Goal: Task Accomplishment & Management: Complete application form

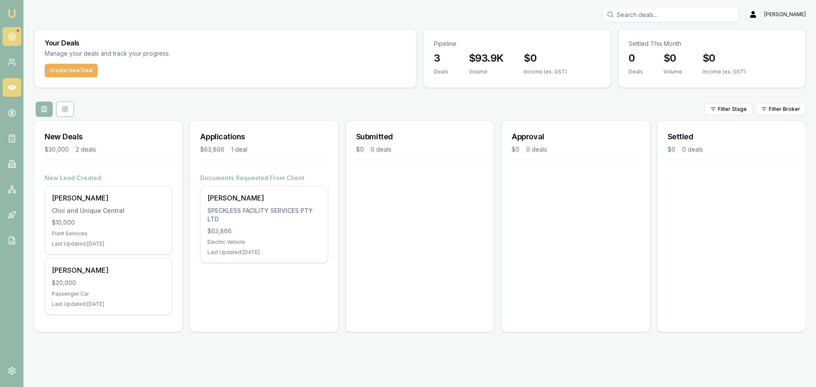
click at [16, 40] on link at bounding box center [12, 36] width 19 height 19
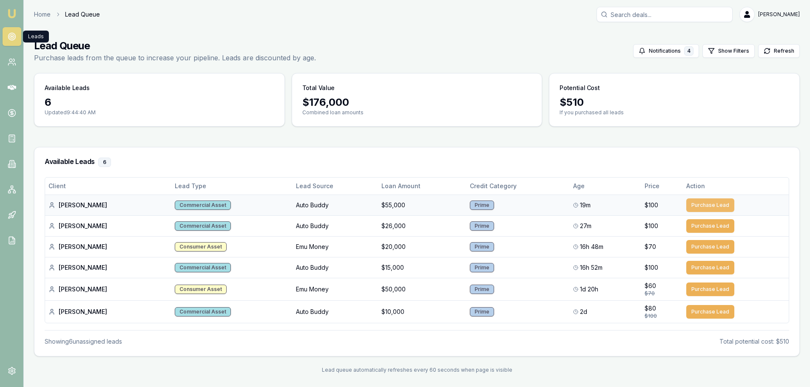
click at [724, 206] on button "Purchase Lead" at bounding box center [710, 206] width 48 height 14
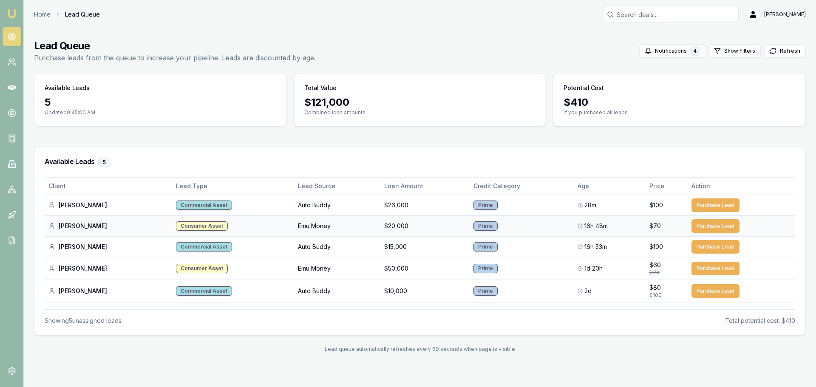
click at [700, 224] on button "Purchase Lead" at bounding box center [716, 226] width 48 height 14
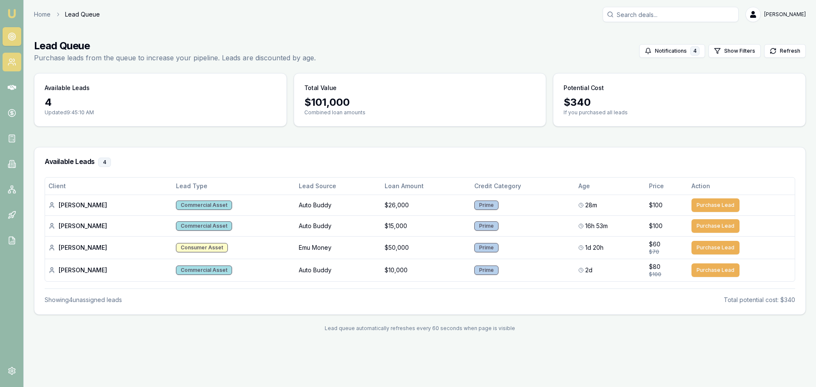
click at [17, 63] on link at bounding box center [12, 62] width 19 height 19
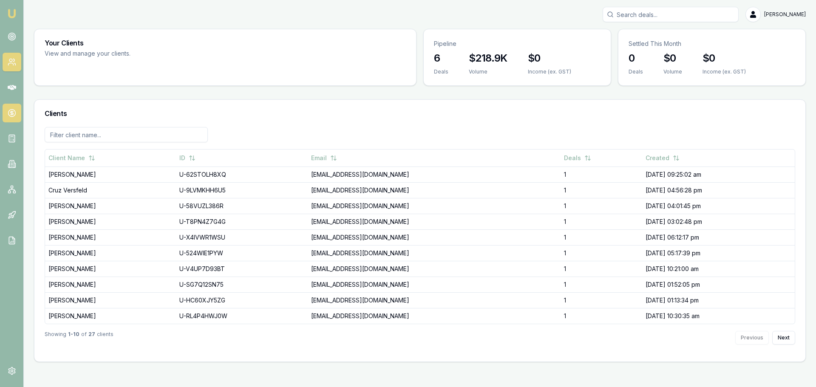
click at [9, 113] on circle at bounding box center [11, 113] width 7 height 7
click at [10, 88] on icon at bounding box center [12, 87] width 9 height 5
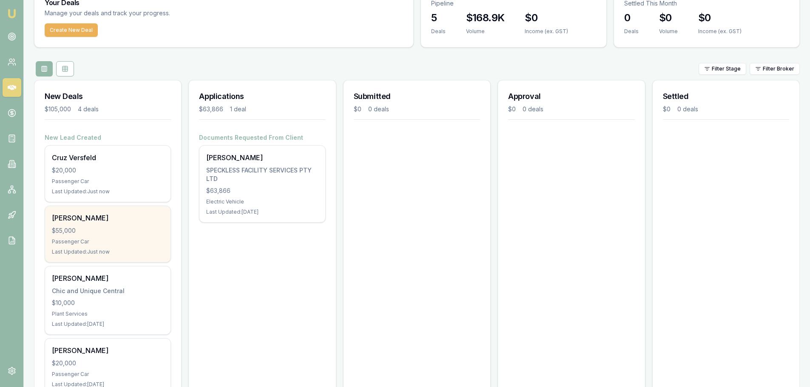
scroll to position [79, 0]
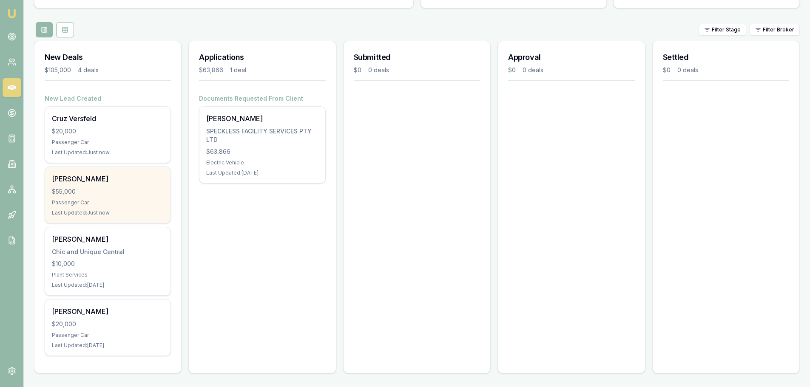
click at [113, 203] on div "Passenger Car" at bounding box center [108, 202] width 112 height 7
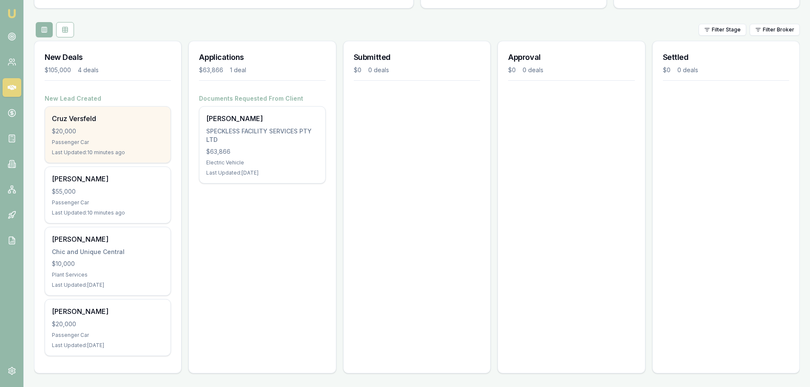
click at [106, 132] on div "$20,000" at bounding box center [108, 131] width 112 height 9
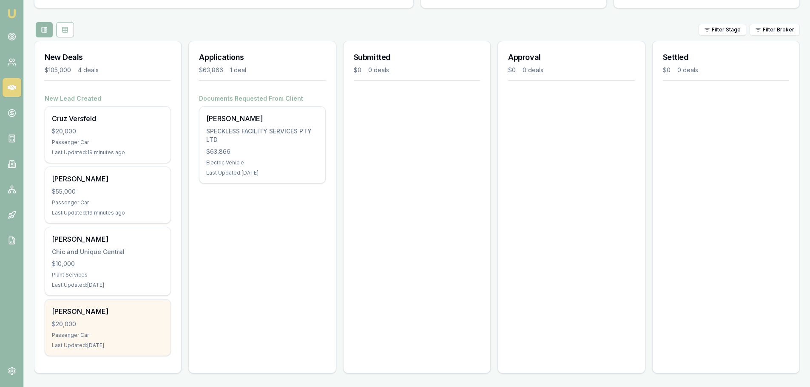
click at [117, 339] on div "Benjamin Cowley $20,000 Passenger Car Last Updated: 17 days ago" at bounding box center [107, 328] width 125 height 56
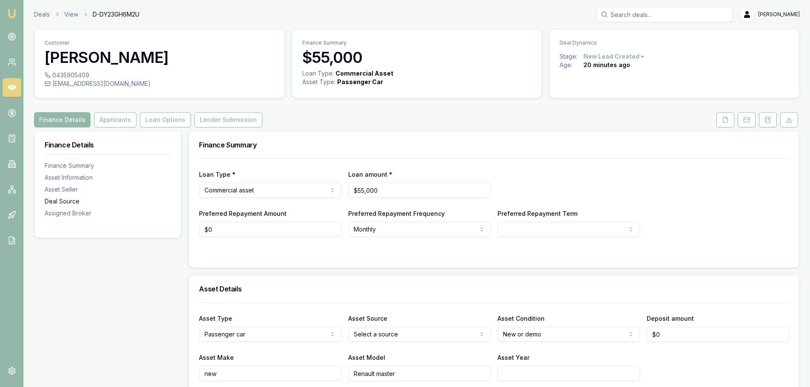
click at [65, 200] on div "Deal Source" at bounding box center [108, 201] width 126 height 9
click at [771, 122] on button at bounding box center [768, 119] width 18 height 15
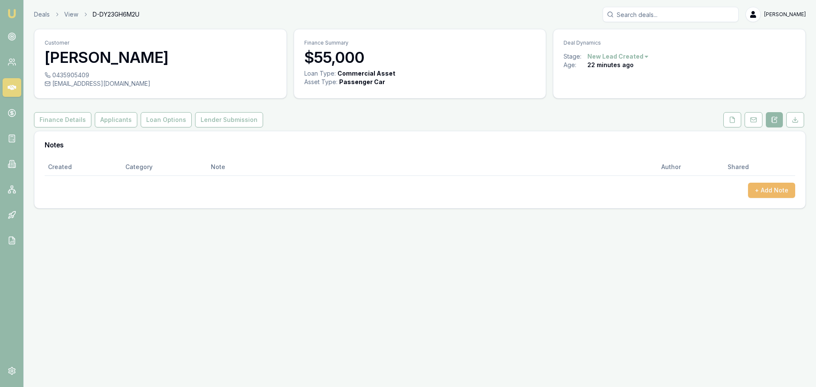
click at [777, 192] on button "+ Add Note" at bounding box center [771, 190] width 47 height 15
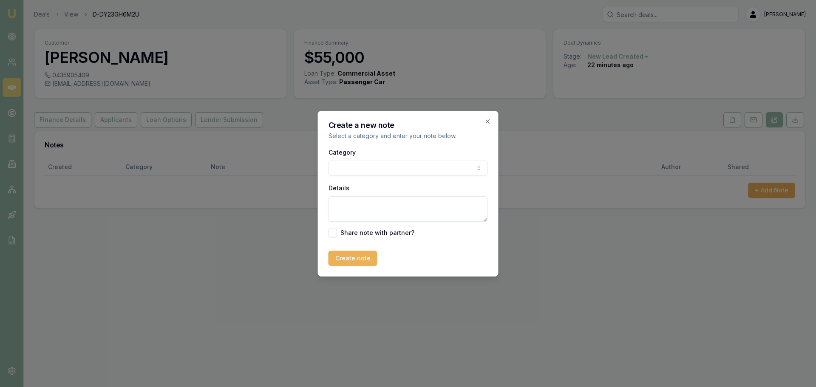
click at [431, 170] on body "Emu Broker Deals View D-DY23GH6M2U Jack Armstrong Toggle Menu Customer Brendan …" at bounding box center [408, 193] width 816 height 387
click at [363, 207] on textarea "Details" at bounding box center [408, 209] width 159 height 26
drag, startPoint x: 335, startPoint y: 159, endPoint x: 346, endPoint y: 169, distance: 14.8
click at [336, 160] on div "Category General notes General notes Attempted contact Follow up reminder Initi…" at bounding box center [408, 161] width 159 height 29
click at [346, 169] on body "Emu Broker Deals View D-DY23GH6M2U Jack Armstrong Toggle Menu Customer Brendan …" at bounding box center [408, 193] width 816 height 387
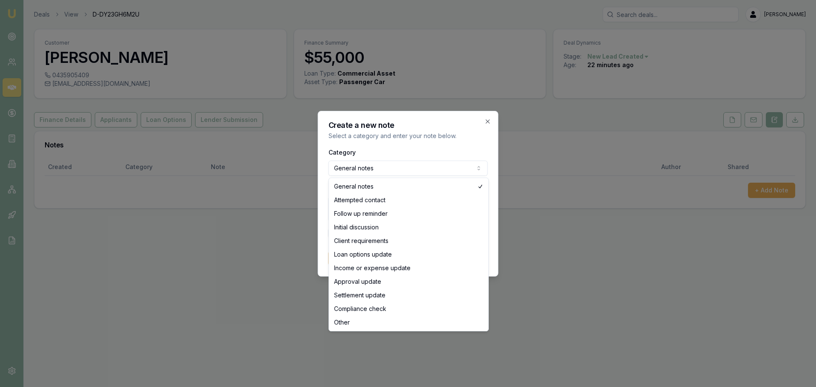
select select "ATTEMPTED_CONTACT"
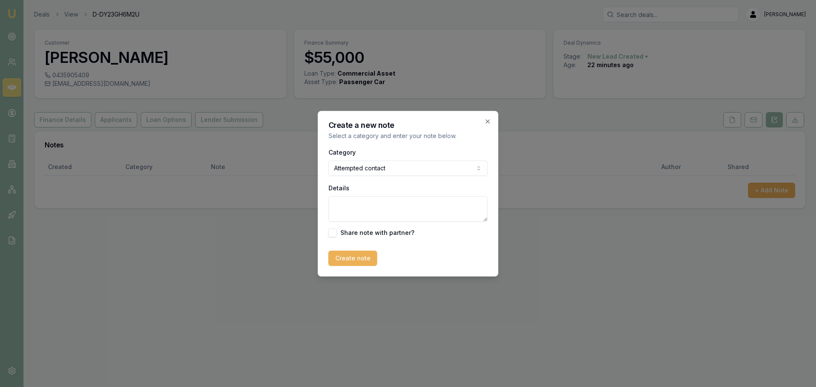
click at [363, 204] on textarea "Details" at bounding box center [408, 209] width 159 height 26
type textarea "First Call - No Answer LMTRC"
click at [344, 261] on button "Create note" at bounding box center [353, 258] width 49 height 15
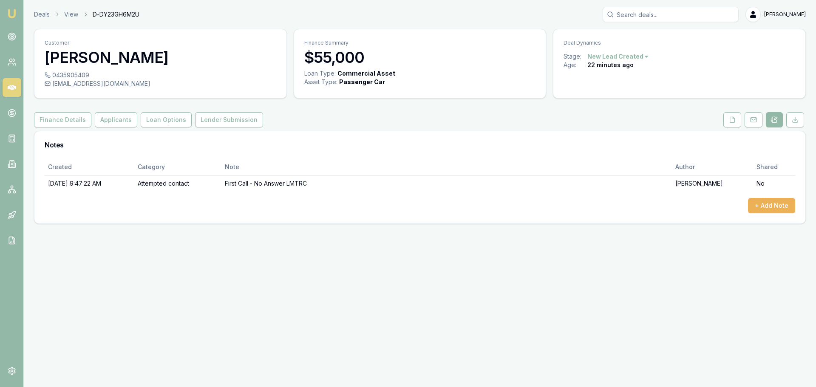
click at [317, 305] on div "Emu Broker Deals View D-DY23GH6M2U Jack Armstrong Toggle Menu Customer Brendan …" at bounding box center [408, 193] width 816 height 387
click at [780, 203] on button "+ Add Note" at bounding box center [771, 205] width 47 height 15
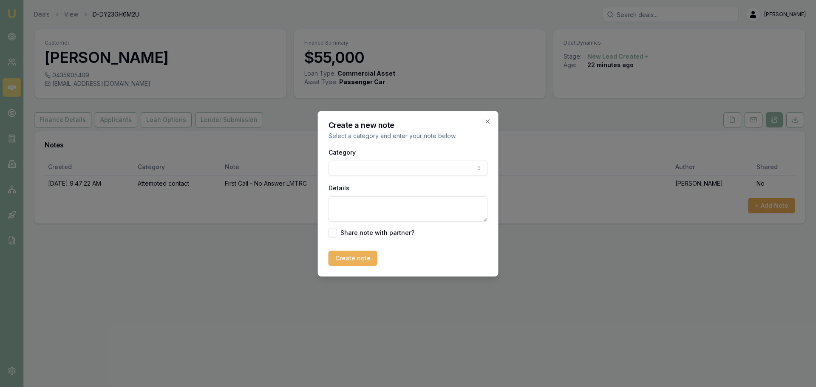
click at [384, 168] on body "Emu Broker Deals View D-DY23GH6M2U Jack Armstrong Toggle Menu Customer Brendan …" at bounding box center [408, 193] width 816 height 387
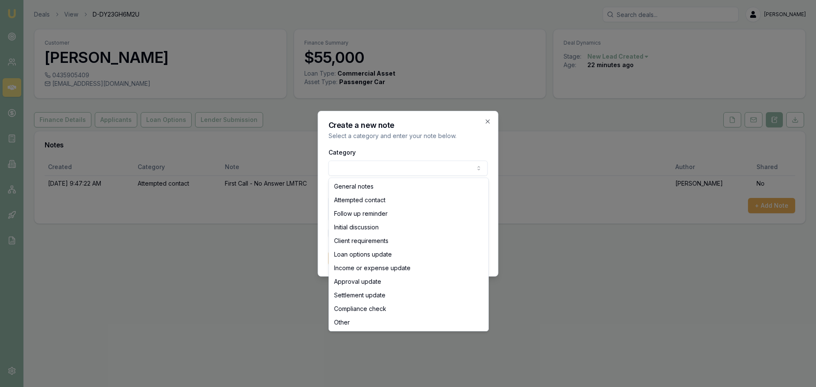
select select "ATTEMPTED_CONTACT"
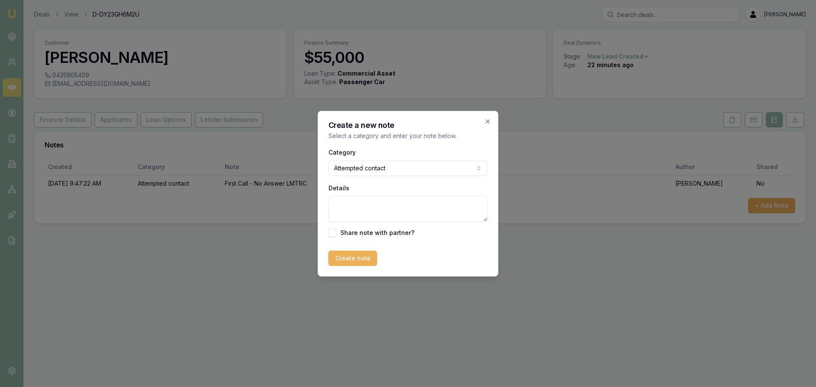
click at [370, 205] on textarea "Details" at bounding box center [408, 209] width 159 height 26
type textarea "Text Message Sent"
click at [361, 265] on button "Create note" at bounding box center [353, 258] width 49 height 15
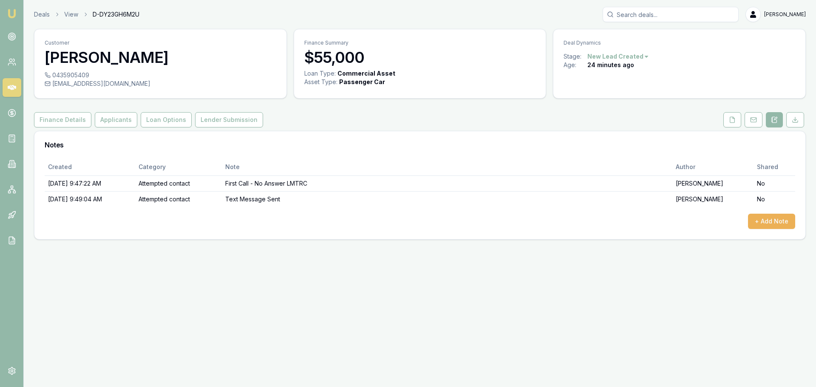
click at [361, 265] on div "Emu Broker Deals View D-DY23GH6M2U Jack Armstrong Toggle Menu Customer Brendan …" at bounding box center [408, 193] width 816 height 387
click at [65, 122] on button "Finance Details" at bounding box center [62, 119] width 57 height 15
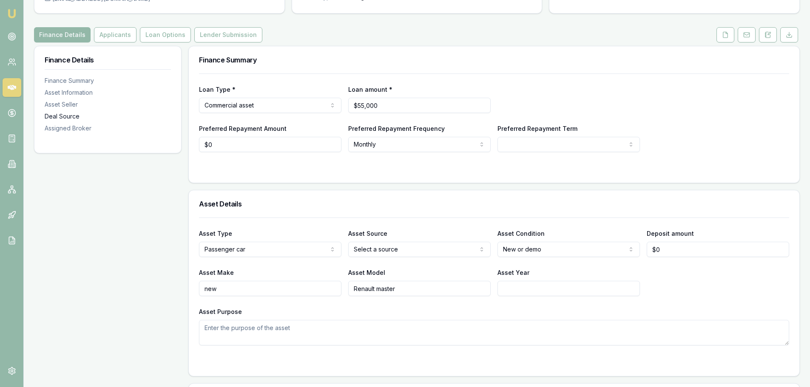
click at [75, 118] on div "Deal Source" at bounding box center [108, 116] width 126 height 9
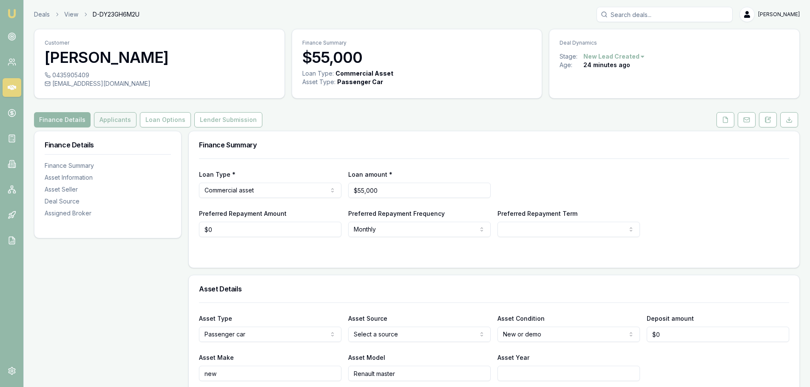
click at [114, 120] on button "Applicants" at bounding box center [115, 119] width 43 height 15
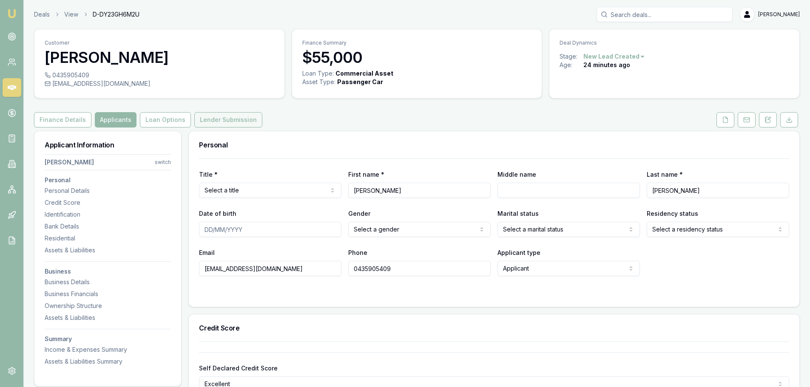
click at [217, 126] on button "Lender Submission" at bounding box center [228, 119] width 68 height 15
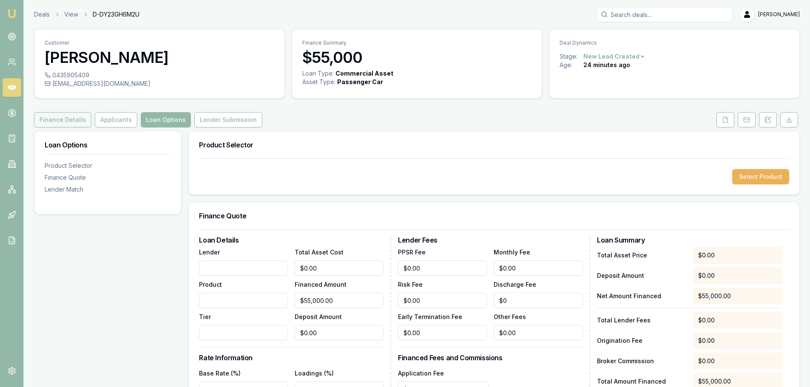
click at [70, 119] on button "Finance Details" at bounding box center [62, 119] width 57 height 15
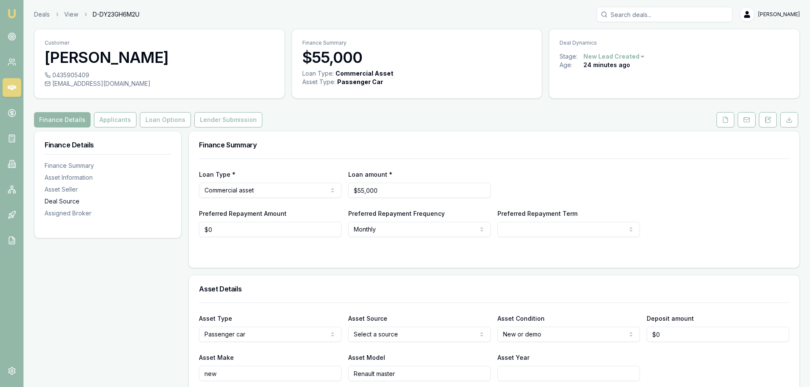
click at [67, 198] on div "Deal Source" at bounding box center [108, 201] width 126 height 9
click at [745, 120] on icon at bounding box center [746, 119] width 7 height 7
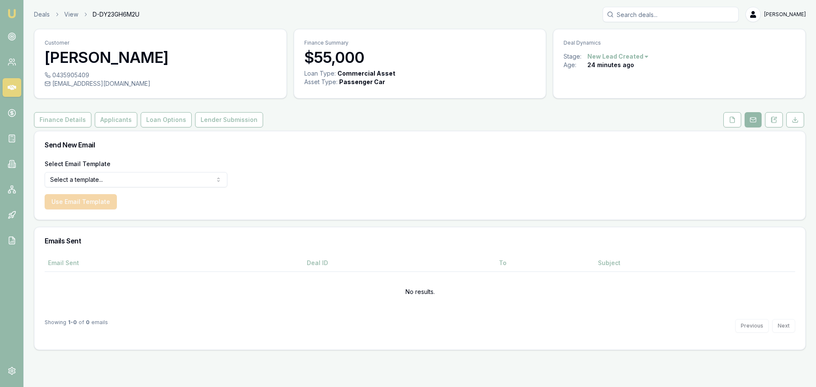
click at [91, 189] on form "Select Email Template Select a template... Dealer Tax Invoice Document Request …" at bounding box center [136, 184] width 183 height 51
click at [95, 185] on html "Emu Broker Deals View D-DY23GH6M2U Jack Armstrong Toggle Menu Customer Brendan …" at bounding box center [408, 193] width 816 height 387
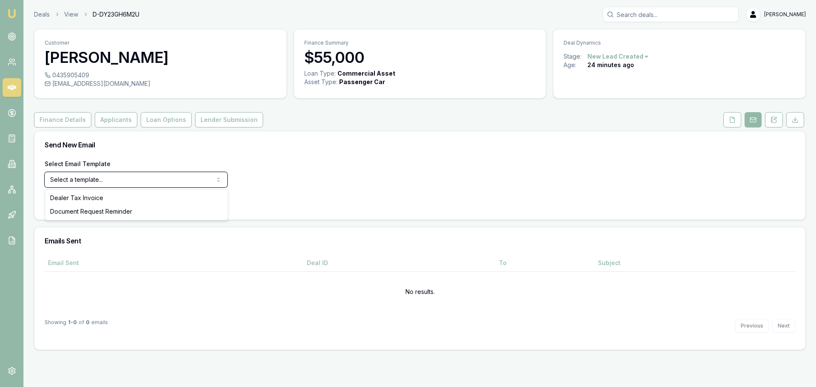
click at [346, 200] on html "Emu Broker Deals View D-DY23GH6M2U Jack Armstrong Toggle Menu Customer Brendan …" at bounding box center [408, 193] width 816 height 387
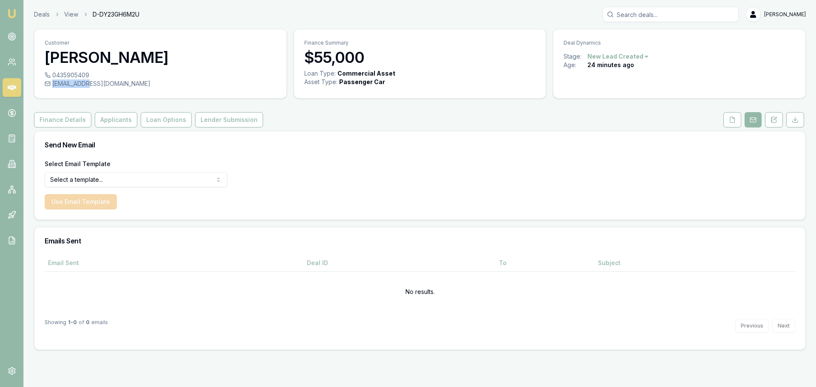
drag, startPoint x: 110, startPoint y: 85, endPoint x: 87, endPoint y: 89, distance: 23.8
click at [87, 89] on div "0435905409 bjr_11@hotmail.com" at bounding box center [160, 84] width 252 height 27
click at [111, 90] on div "0435905409 bjr_11@hotmail.com" at bounding box center [160, 84] width 252 height 27
click at [112, 88] on div "0435905409 bjr_11@hotmail.com" at bounding box center [160, 84] width 252 height 27
copy div "bjr_11@hotmail.com"
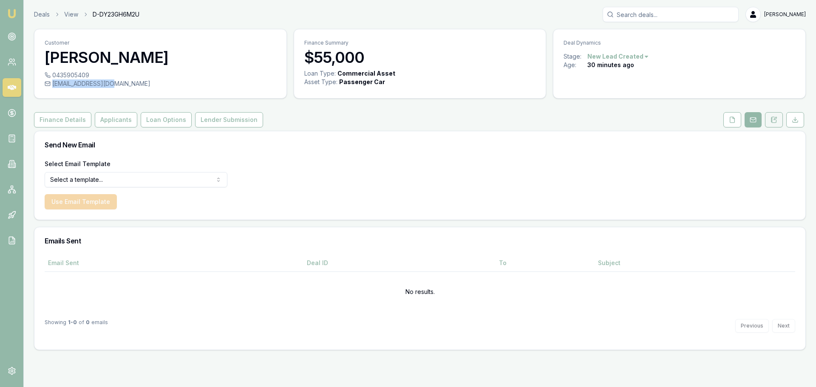
click at [772, 119] on icon at bounding box center [774, 119] width 7 height 7
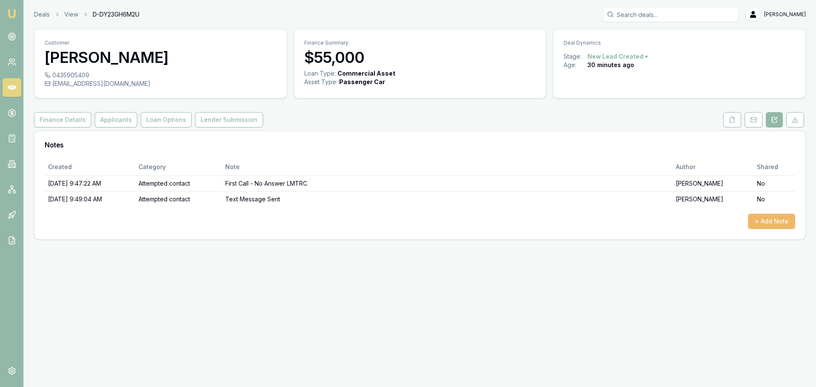
click at [782, 220] on button "+ Add Note" at bounding box center [771, 221] width 47 height 15
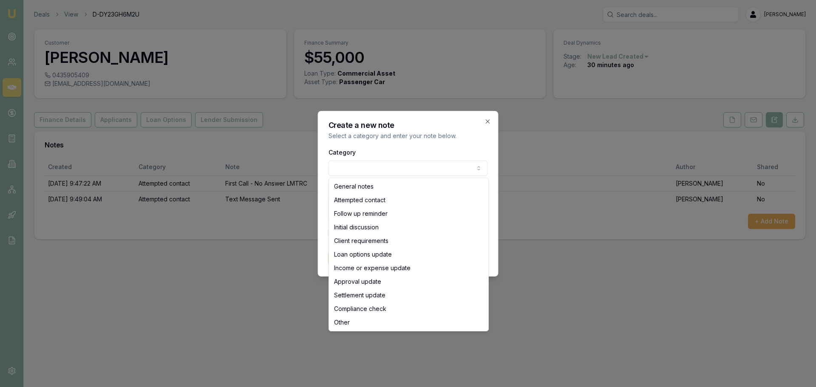
click at [354, 174] on body "Emu Broker Deals View D-DY23GH6M2U Jack Armstrong Toggle Menu Customer Brendan …" at bounding box center [408, 193] width 816 height 387
select select "ATTEMPTED_CONTACT"
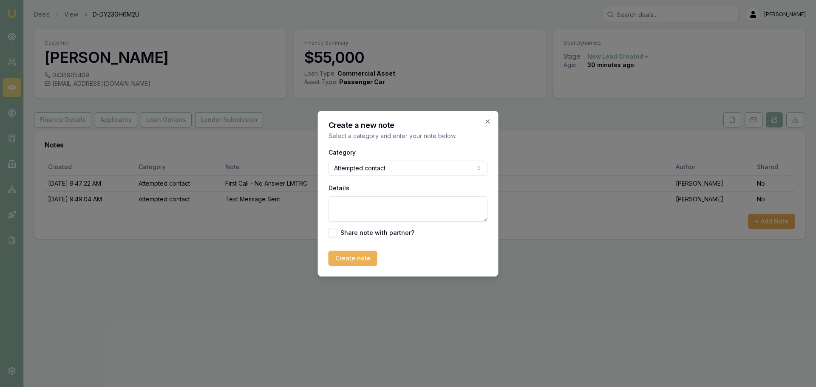
click at [345, 214] on textarea "Details" at bounding box center [408, 209] width 159 height 26
paste textarea "Hi Brendan, My name is Jack and I am a finance broker with Emu Money. We are in…"
type textarea "Email Sent - Hi Brendan, My name is Jack and I am a finance broker with Emu Mon…"
click at [355, 264] on button "Create note" at bounding box center [353, 258] width 49 height 15
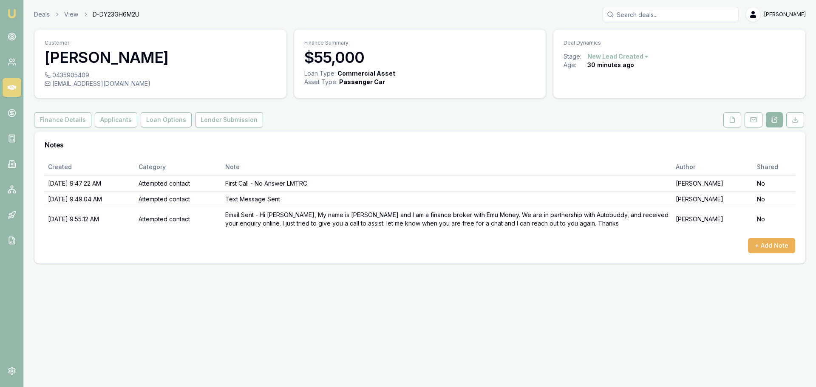
click at [552, 283] on div "Emu Broker Deals View D-DY23GH6M2U Jack Armstrong Toggle Menu Customer Brendan …" at bounding box center [408, 193] width 816 height 387
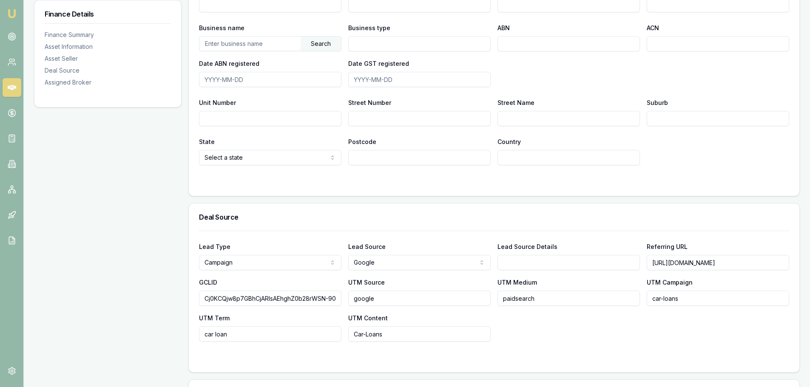
scroll to position [629, 0]
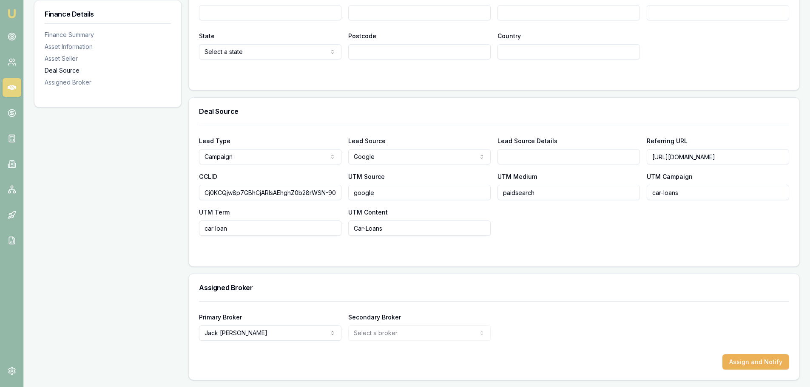
click at [67, 71] on div "Deal Source" at bounding box center [108, 70] width 126 height 9
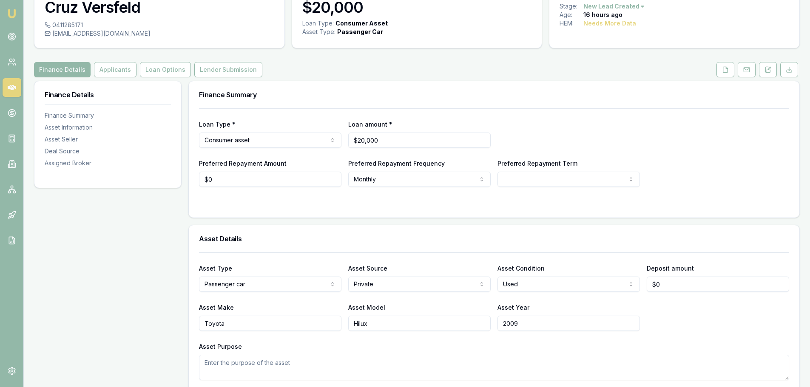
scroll to position [85, 0]
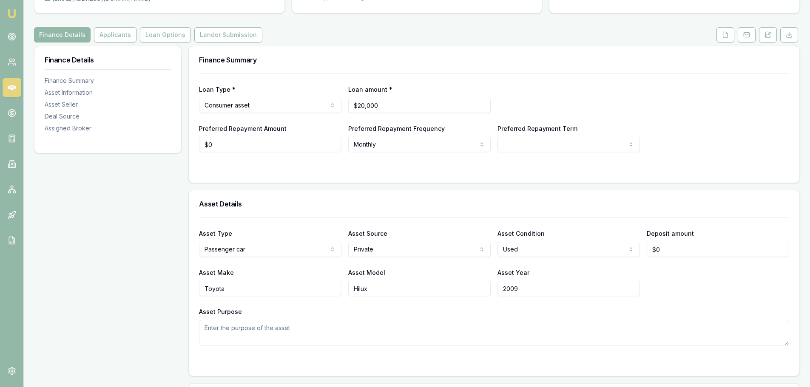
click at [435, 172] on div at bounding box center [494, 169] width 590 height 7
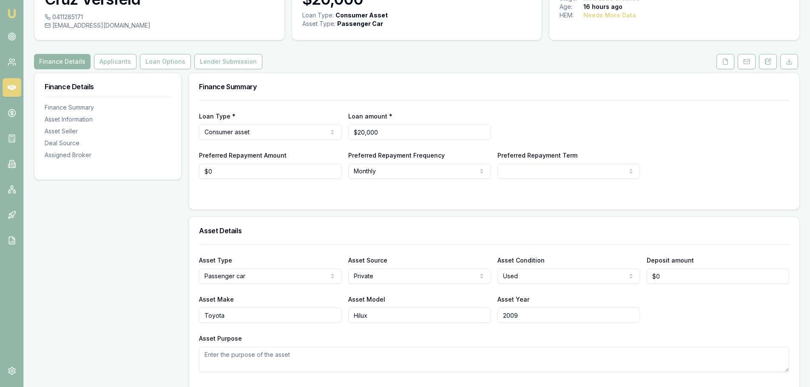
scroll to position [0, 0]
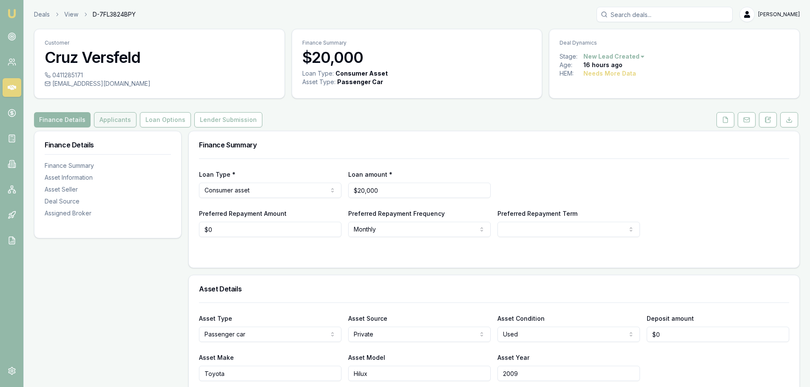
click at [108, 119] on button "Applicants" at bounding box center [115, 119] width 43 height 15
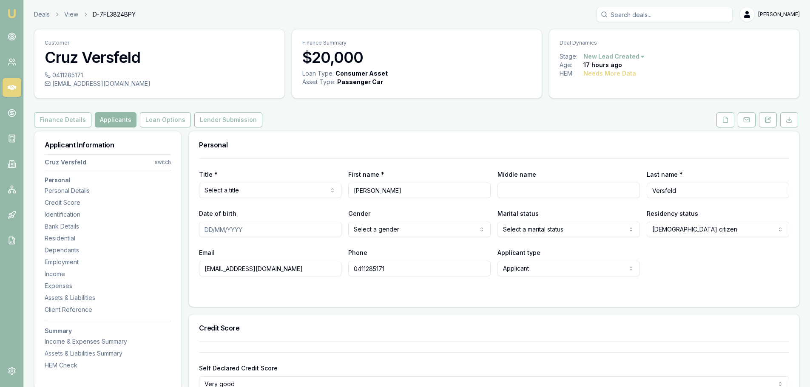
click at [307, 161] on div "Title * Select a title Mr Mrs Miss Ms Dr Prof First name * Cruz Middle name Las…" at bounding box center [494, 218] width 590 height 118
click at [303, 193] on html "Emu Broker Deals View D-7FL3824BPY Jack Armstrong Toggle Menu Customer Cruz Ver…" at bounding box center [408, 193] width 816 height 387
click at [521, 184] on input "Middle name" at bounding box center [568, 190] width 142 height 15
type input "Peyton"
click at [584, 173] on div "Middle name Peyton" at bounding box center [568, 183] width 142 height 29
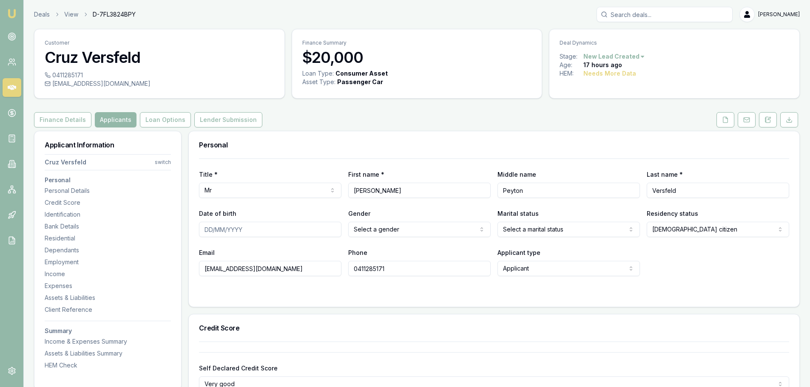
click at [211, 231] on input "Date of birth" at bounding box center [270, 229] width 142 height 15
type input "13/09/2007"
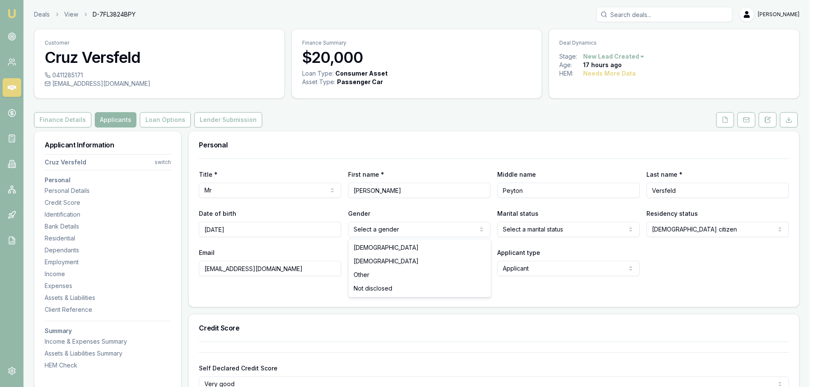
click at [419, 231] on html "Emu Broker Deals View D-7FL3824BPY Jack Armstrong Toggle Menu Customer Cruz Ver…" at bounding box center [408, 193] width 816 height 387
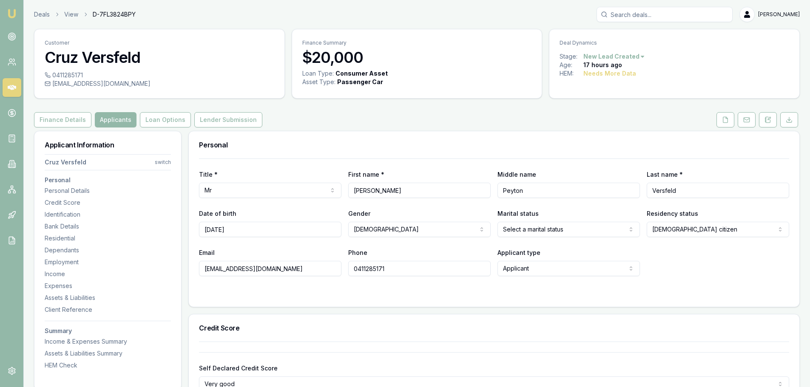
drag, startPoint x: 741, startPoint y: 250, endPoint x: 652, endPoint y: 234, distance: 89.8
click at [740, 250] on div "Email versfeldcruz41@gmail.com Phone 0411285171 Applicant type Applicant Applic…" at bounding box center [494, 261] width 590 height 29
click at [570, 227] on html "Emu Broker Deals View D-7FL3824BPY Jack Armstrong Toggle Menu Customer Cruz Ver…" at bounding box center [405, 193] width 810 height 387
click at [714, 249] on div "Email versfeldcruz41@gmail.com Phone 0411285171 Applicant type Applicant Applic…" at bounding box center [494, 261] width 590 height 29
drag, startPoint x: 254, startPoint y: 289, endPoint x: 268, endPoint y: 288, distance: 14.5
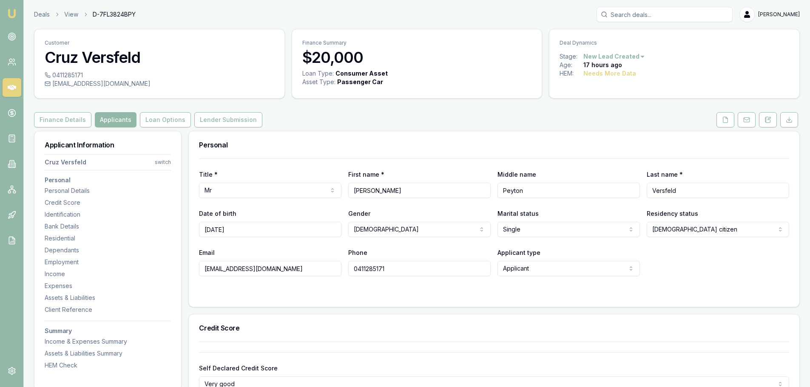
click at [254, 289] on form "Title * Mr Mr Mrs Miss Ms Dr Prof First name * Cruz Middle name Peyton Last nam…" at bounding box center [494, 228] width 590 height 138
click at [678, 278] on form "Title * Mr Mr Mrs Miss Ms Dr Prof First name * Cruz Middle name Peyton Last nam…" at bounding box center [494, 228] width 590 height 138
click at [528, 268] on html "Emu Broker Deals View D-7FL3824BPY Jack Armstrong Toggle Menu Customer Cruz Ver…" at bounding box center [405, 193] width 810 height 387
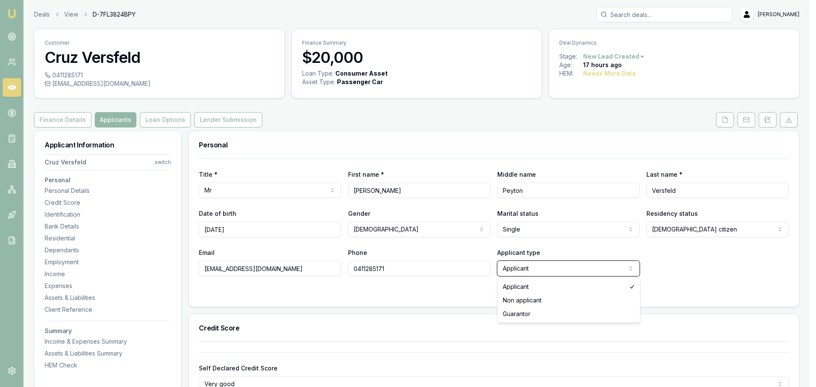
click at [695, 258] on html "Emu Broker Deals View D-7FL3824BPY Jack Armstrong Toggle Menu Customer Cruz Ver…" at bounding box center [408, 193] width 816 height 387
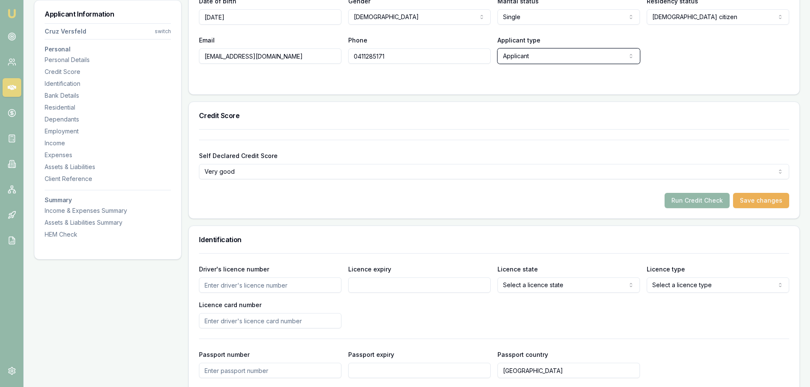
scroll to position [298, 0]
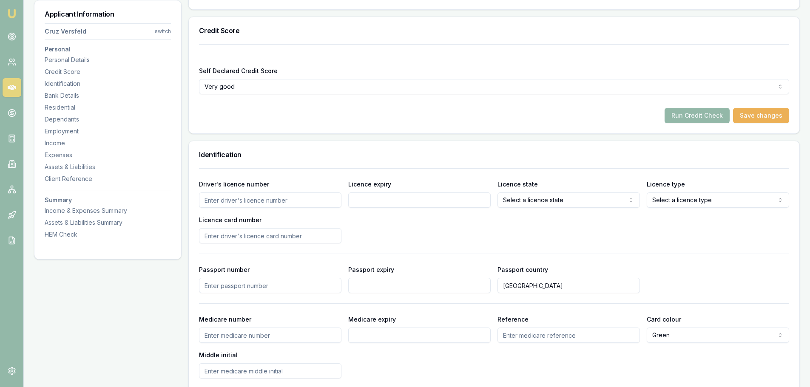
drag, startPoint x: 229, startPoint y: 201, endPoint x: 364, endPoint y: 252, distance: 143.8
click at [229, 202] on input "Driver's licence number" at bounding box center [270, 200] width 142 height 15
click at [263, 180] on div "Driver's licence number" at bounding box center [270, 193] width 142 height 29
click at [250, 198] on input "Driver's licence number" at bounding box center [270, 200] width 142 height 15
click at [238, 201] on input "Driver's licence number" at bounding box center [270, 200] width 142 height 15
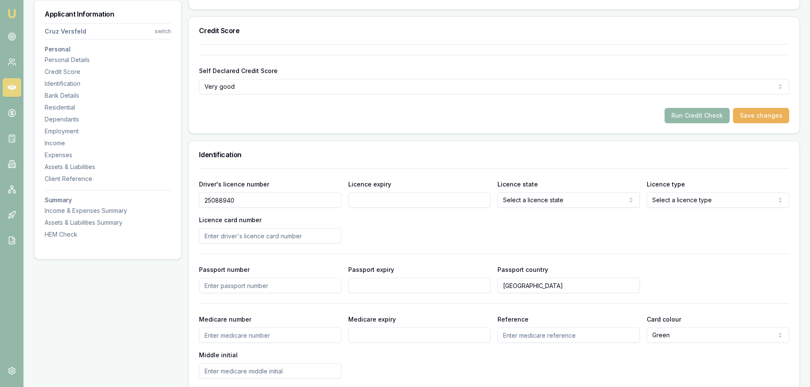
type input "25088940"
click at [432, 200] on input "Licence expiry" at bounding box center [419, 200] width 142 height 15
type input "15/07/2026"
click at [511, 241] on div "Driver's licence number 25088940 Licence expiry 15/07/2026 Licence state Select…" at bounding box center [494, 211] width 590 height 65
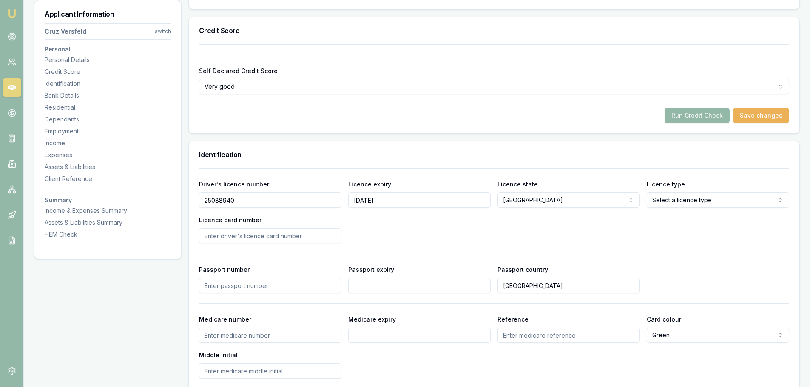
drag, startPoint x: 482, startPoint y: 244, endPoint x: 491, endPoint y: 241, distance: 8.8
click at [484, 244] on div "Driver's licence number 25088940 Licence expiry 15/07/2026 Licence state NSW NS…" at bounding box center [494, 273] width 590 height 210
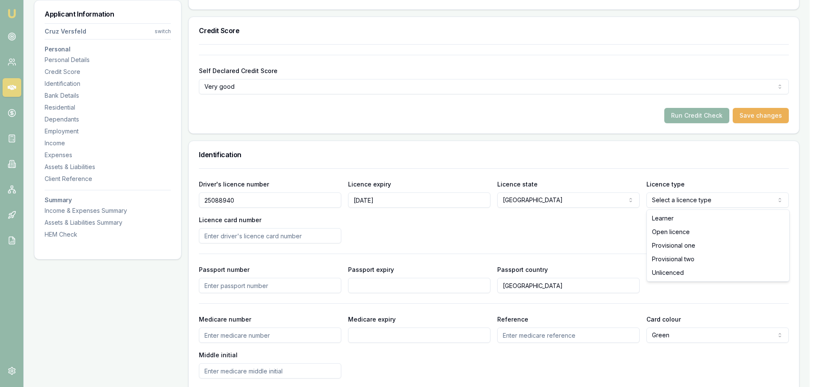
select select "PROVISIONAL_TWO"
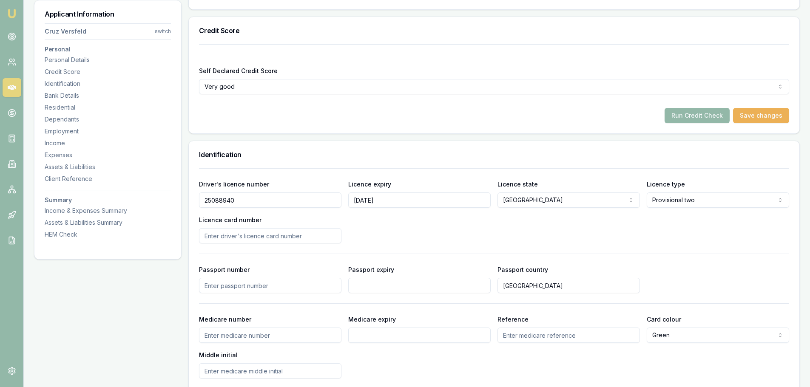
drag, startPoint x: 597, startPoint y: 235, endPoint x: 550, endPoint y: 233, distance: 46.8
click at [594, 235] on div "Driver's licence number 25088940 Licence expiry 15/07/2026 Licence state NSW NS…" at bounding box center [494, 211] width 590 height 65
click at [232, 244] on div "Driver's licence number 25088940 Licence expiry 15/07/2026 Licence state NSW NS…" at bounding box center [494, 273] width 590 height 210
click at [238, 239] on input "Licence card number" at bounding box center [270, 235] width 142 height 15
type input "2060290065"
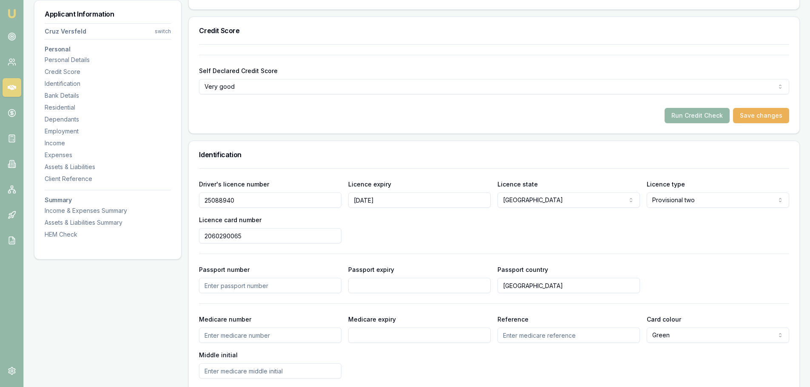
click at [395, 252] on div "Driver's licence number 25088940 Licence expiry 15/07/2026 Licence state NSW NS…" at bounding box center [494, 273] width 590 height 210
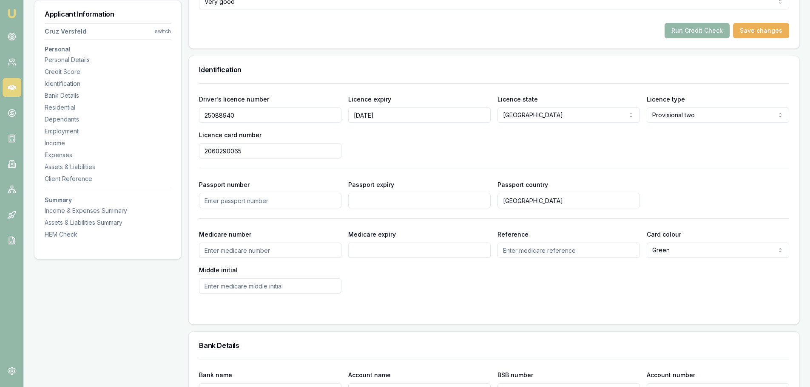
drag, startPoint x: 247, startPoint y: 206, endPoint x: 238, endPoint y: 205, distance: 8.6
click at [246, 205] on input "Passport number" at bounding box center [270, 200] width 142 height 15
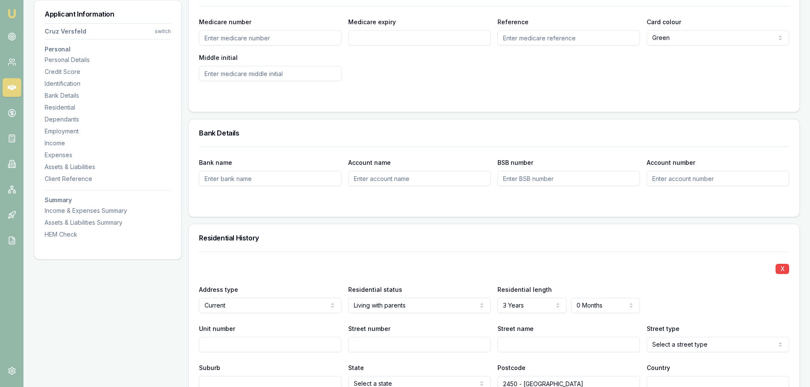
drag, startPoint x: 255, startPoint y: 184, endPoint x: 259, endPoint y: 190, distance: 6.9
click at [255, 185] on input "Bank name" at bounding box center [270, 178] width 142 height 15
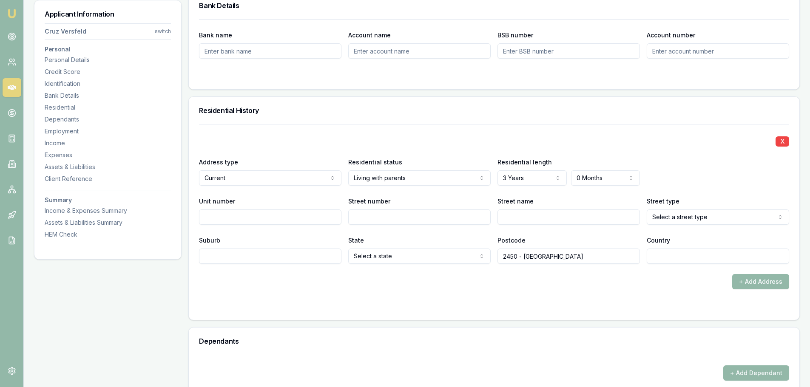
drag, startPoint x: 231, startPoint y: 152, endPoint x: 227, endPoint y: 139, distance: 13.6
click at [233, 151] on div "X Address type Current Current Previous Residential status Living with parents …" at bounding box center [494, 194] width 590 height 140
click at [293, 144] on div "X" at bounding box center [494, 141] width 590 height 12
click at [307, 134] on div "X Address type Current Current Previous Residential status Living with parents …" at bounding box center [494, 194] width 590 height 140
click at [273, 215] on input "Unit number" at bounding box center [270, 217] width 142 height 15
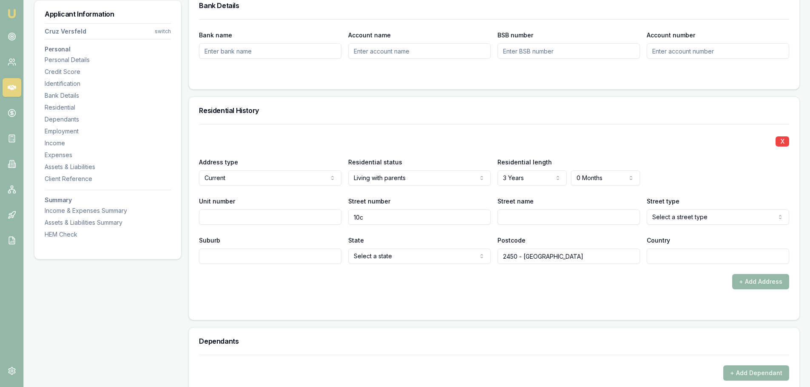
type input "10c"
type input "Jensen"
select select "Close"
click at [573, 297] on form "X Address type Current Current Previous Residential status Living with parents …" at bounding box center [494, 217] width 590 height 186
drag, startPoint x: 523, startPoint y: 256, endPoint x: 374, endPoint y: 259, distance: 149.7
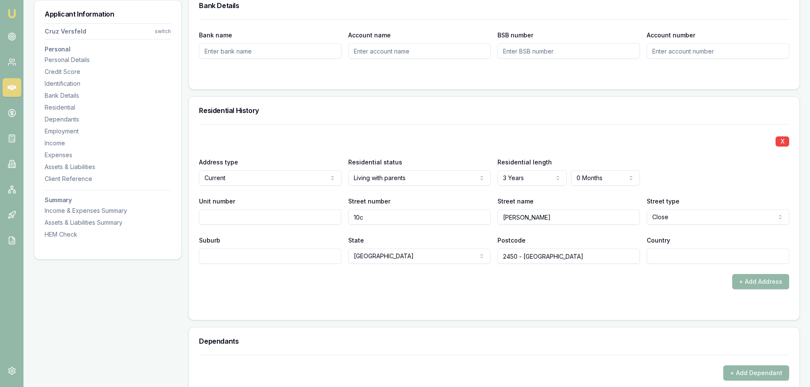
click at [375, 258] on div "Suburb State NSW NSW VIC QLD SA WA TAS NT ACT Postcode 2450 - Coffs Harbour Cou…" at bounding box center [494, 249] width 590 height 29
type input "Coffs Harbour"
click at [712, 255] on input "Country" at bounding box center [718, 256] width 142 height 15
type input "2450"
drag, startPoint x: 624, startPoint y: 299, endPoint x: 627, endPoint y: 286, distance: 13.7
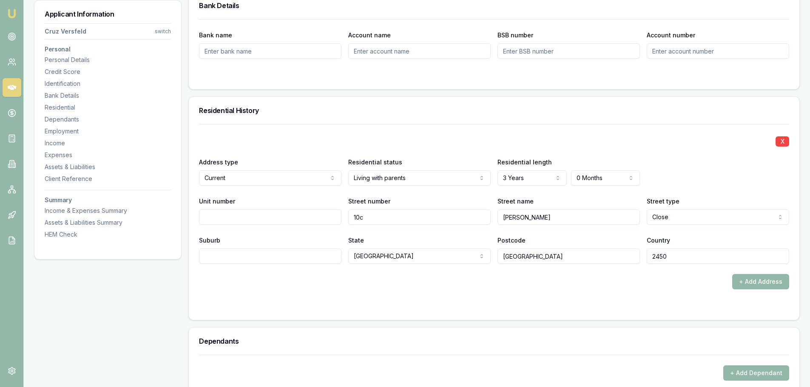
click at [624, 299] on form "X Address type Current Current Previous Residential status Living with parents …" at bounding box center [494, 217] width 590 height 186
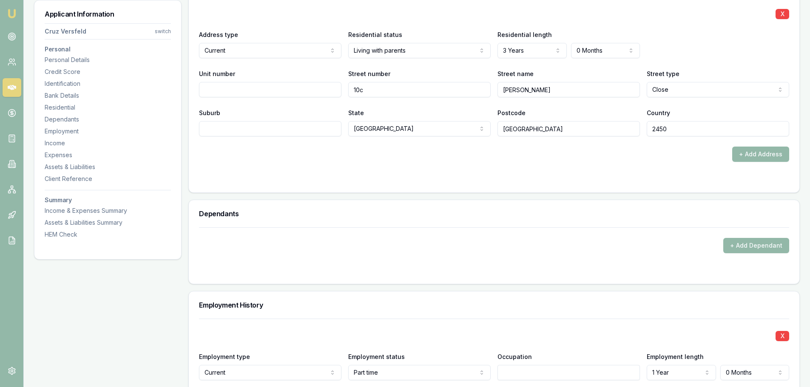
click at [488, 216] on h3 "Dependants" at bounding box center [494, 213] width 590 height 7
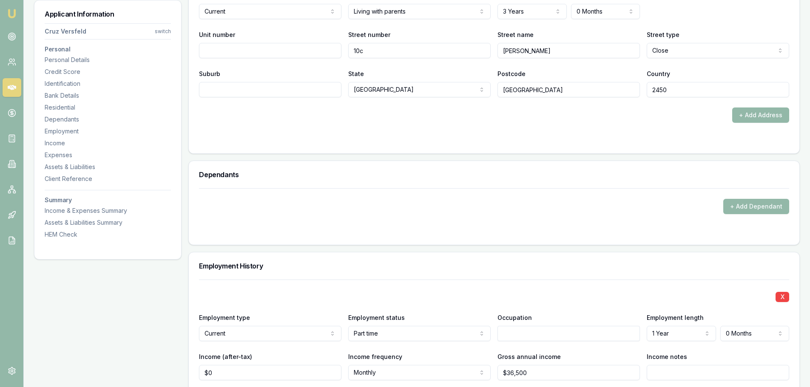
scroll to position [1020, 0]
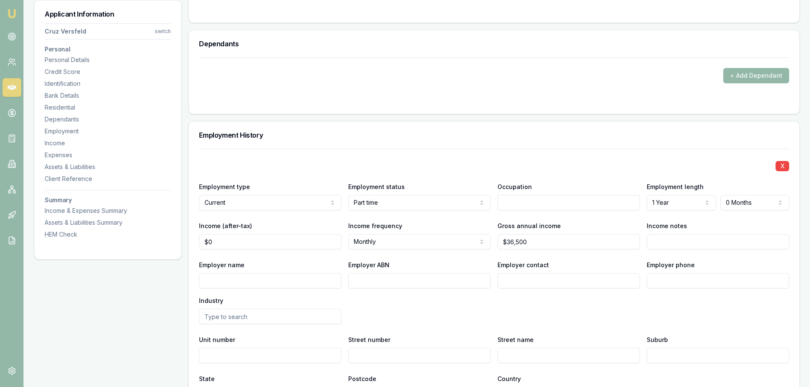
drag, startPoint x: 261, startPoint y: 163, endPoint x: 258, endPoint y: 167, distance: 5.7
click at [261, 163] on div "X" at bounding box center [494, 165] width 590 height 12
click at [536, 198] on input "text" at bounding box center [568, 202] width 142 height 15
click at [538, 234] on div "Wall and Floor Tilers" at bounding box center [569, 233] width 142 height 15
type input "Wall and Floor Tilers"
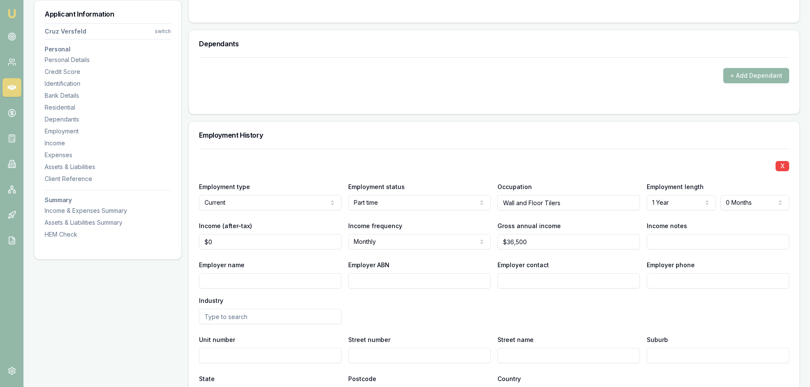
click at [575, 166] on div "X" at bounding box center [494, 165] width 590 height 12
click at [252, 256] on div "X Employment type Current Current Previous Employment status Part time Full tim…" at bounding box center [494, 276] width 590 height 254
type input "0"
click at [256, 242] on input "0" at bounding box center [270, 241] width 142 height 15
type input "$467"
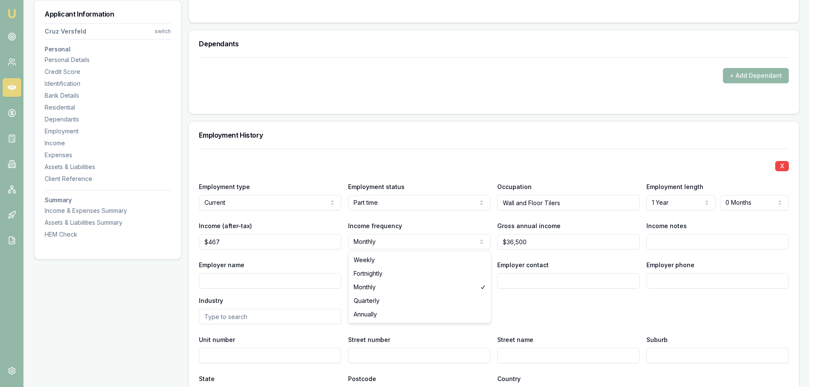
select select "WEEKLY"
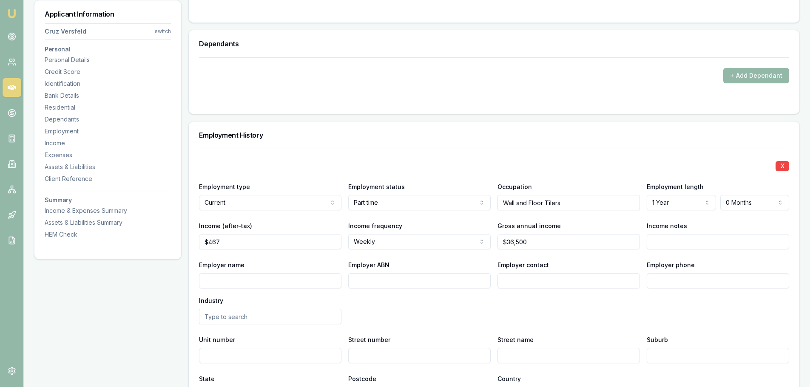
click at [311, 256] on div "X Employment type Current Current Previous Employment status Part time Full tim…" at bounding box center [494, 276] width 590 height 254
click at [240, 241] on input "466.72" at bounding box center [270, 241] width 142 height 15
type input "$467"
drag, startPoint x: 307, startPoint y: 261, endPoint x: 300, endPoint y: 263, distance: 7.4
click at [306, 261] on div "Employer name" at bounding box center [270, 274] width 142 height 29
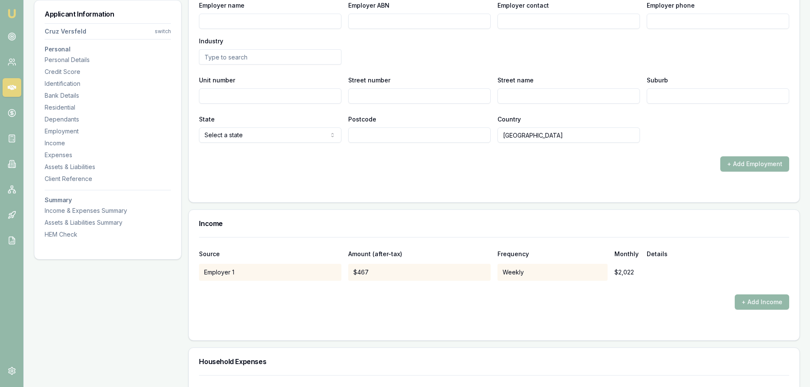
scroll to position [1318, 0]
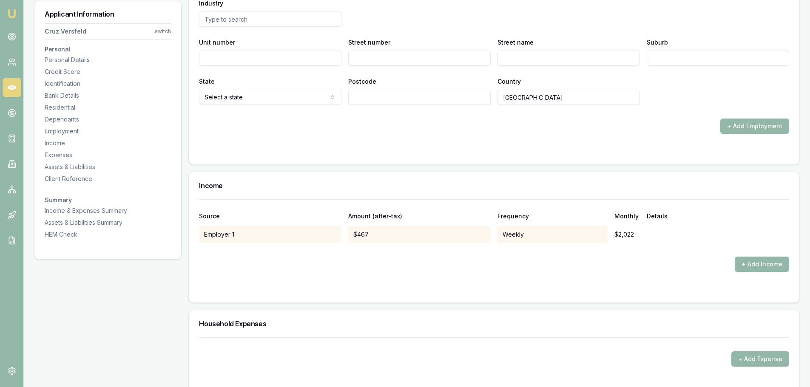
click at [618, 261] on div "+ Add Income" at bounding box center [494, 264] width 590 height 15
click at [740, 259] on button "+ Add Income" at bounding box center [762, 264] width 54 height 15
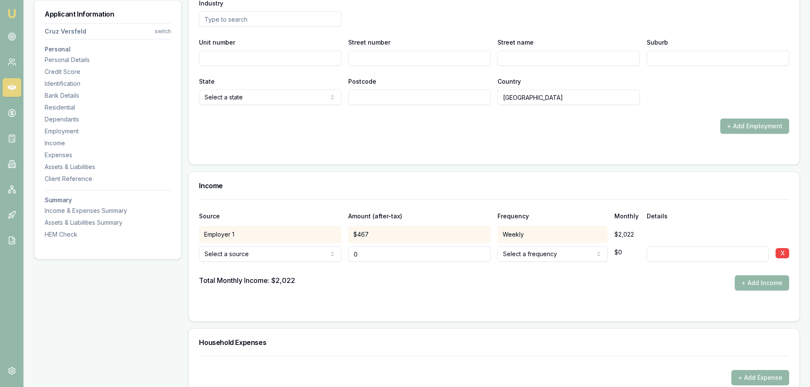
type input "$0"
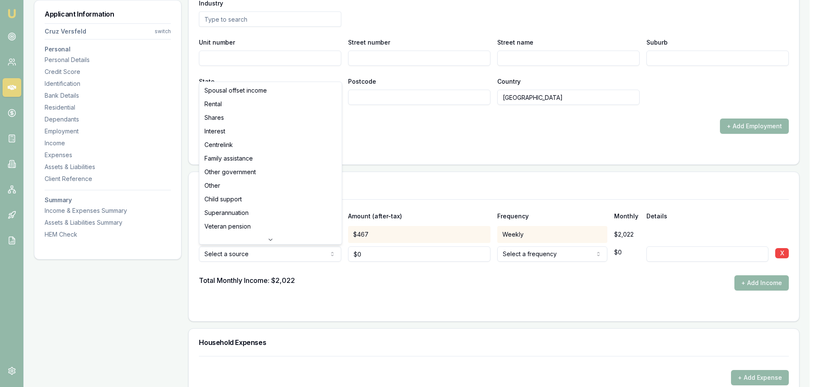
select select "OTHER_GOVERNMENT"
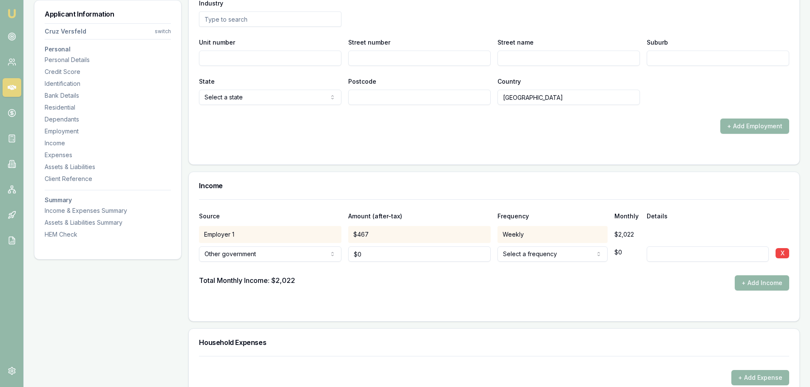
type input "0"
click at [377, 257] on input "0" at bounding box center [419, 254] width 142 height 15
type input "$866"
click at [550, 264] on div at bounding box center [494, 269] width 590 height 14
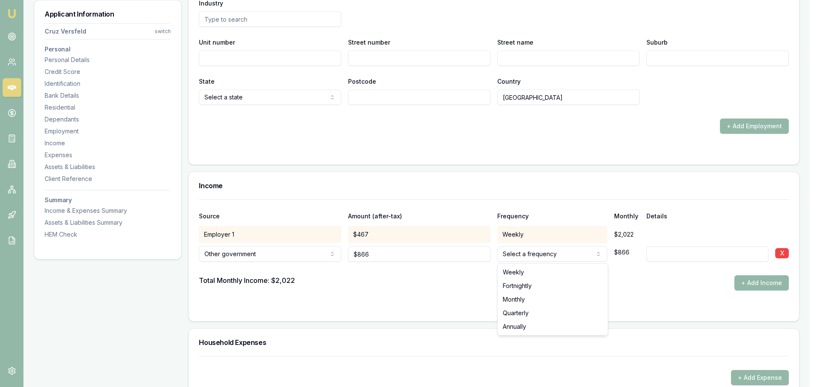
select select "MONTHLY"
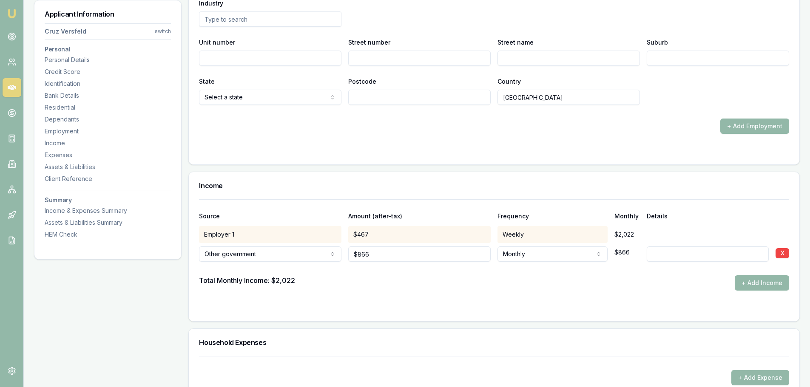
drag, startPoint x: 631, startPoint y: 281, endPoint x: 656, endPoint y: 280, distance: 25.1
click at [631, 281] on div "Total Monthly Income: $2,022 + Add Income" at bounding box center [494, 282] width 590 height 15
click at [692, 258] on input at bounding box center [708, 254] width 122 height 15
type input "Australian Apprenticeship Support"
click at [700, 306] on div at bounding box center [494, 307] width 590 height 7
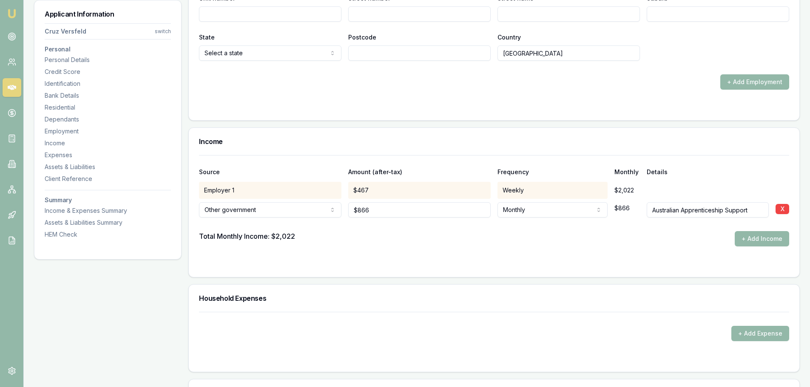
scroll to position [1488, 0]
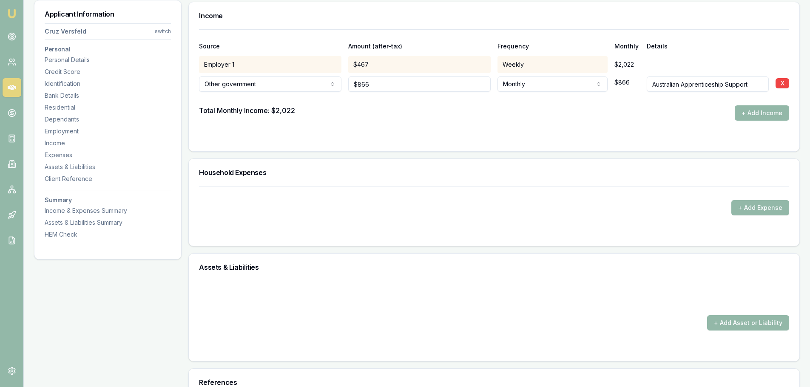
click at [525, 125] on form "Source Amount (after-tax) Frequency Monthly Details Employer 1 $467 Weekly $2,0…" at bounding box center [494, 85] width 590 height 112
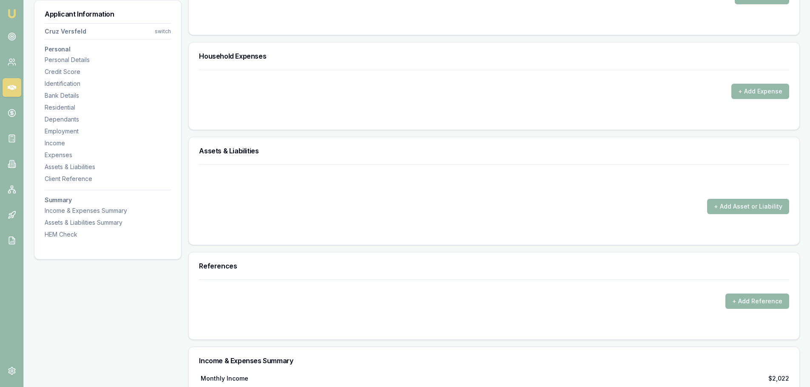
scroll to position [1573, 0]
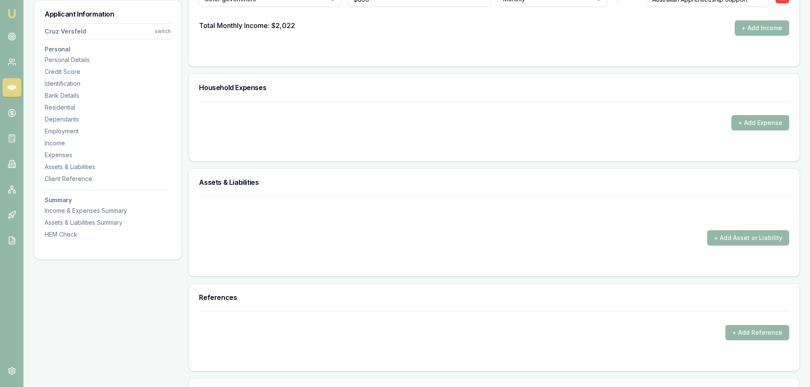
drag, startPoint x: 295, startPoint y: 193, endPoint x: 449, endPoint y: 224, distance: 157.8
click at [295, 193] on div "Assets & Liabilities" at bounding box center [494, 182] width 610 height 27
click at [509, 232] on div "+ Add Asset or Liability" at bounding box center [494, 237] width 590 height 15
click at [480, 248] on form "+ Add Asset or Liability" at bounding box center [494, 231] width 590 height 70
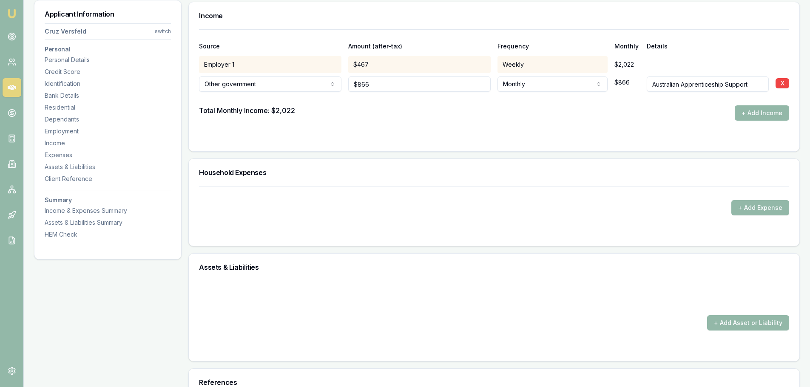
scroll to position [1445, 0]
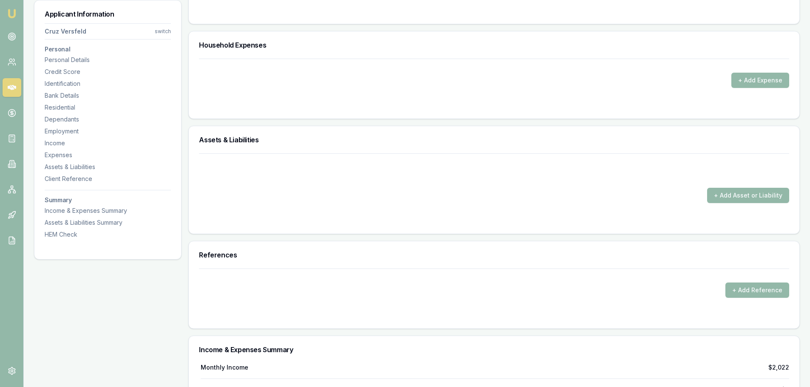
click at [355, 275] on div "+ Add Reference" at bounding box center [494, 283] width 590 height 29
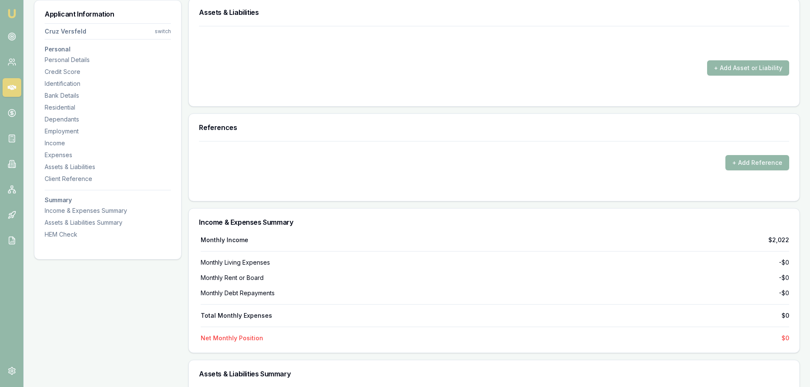
click at [371, 262] on div "Monthly Living Expenses -$0" at bounding box center [495, 262] width 588 height 9
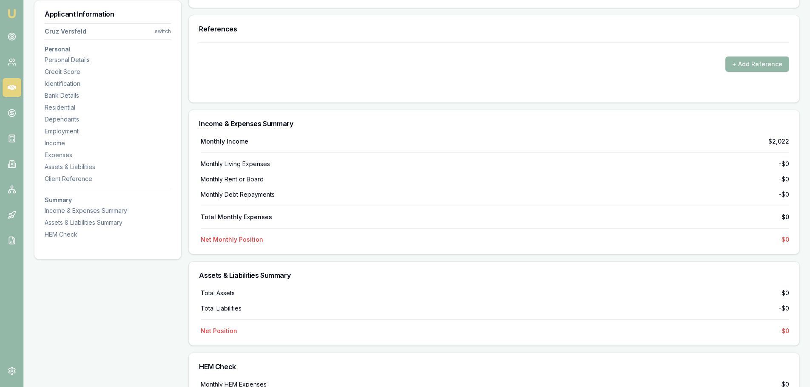
scroll to position [1913, 0]
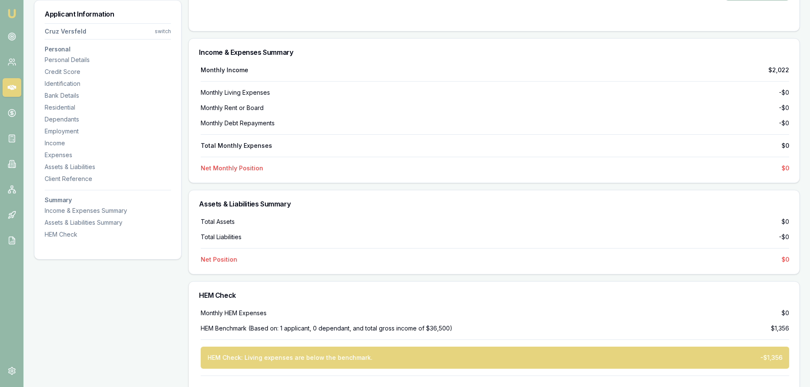
click at [290, 227] on div "Total Assets $0 Total Liabilities -$0 Net Position $0" at bounding box center [494, 241] width 590 height 46
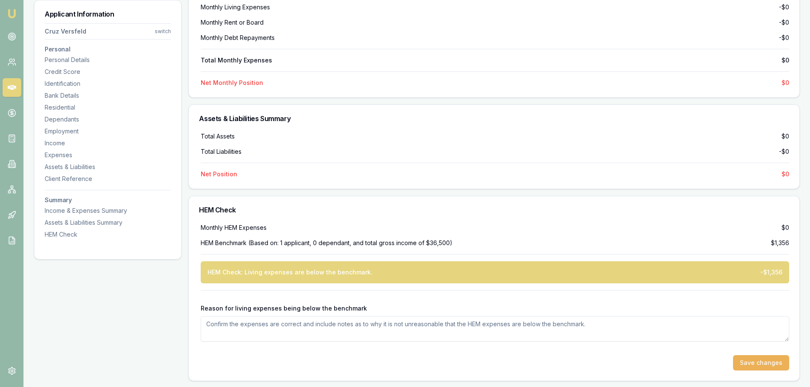
scroll to position [1999, 0]
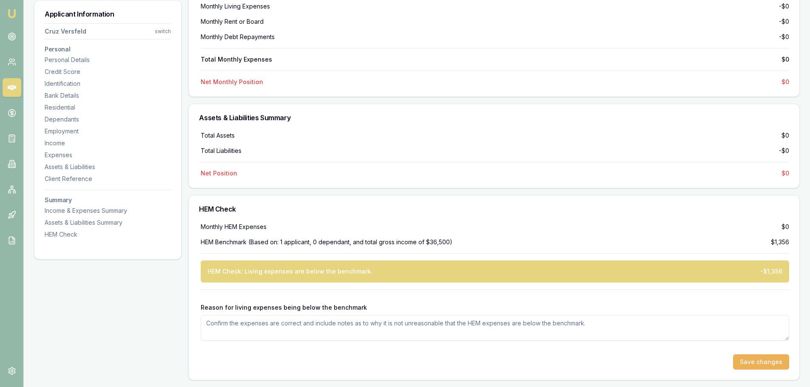
click at [295, 213] on div "HEM Check" at bounding box center [494, 209] width 610 height 27
click at [272, 320] on textarea "Reason for living expenses being below the benchmark" at bounding box center [495, 328] width 588 height 26
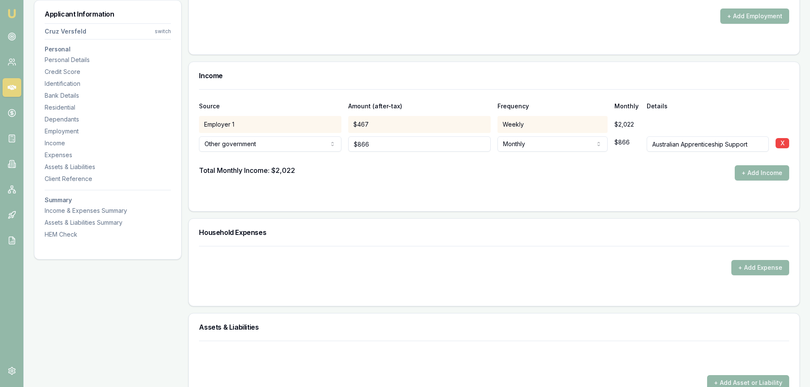
scroll to position [1361, 0]
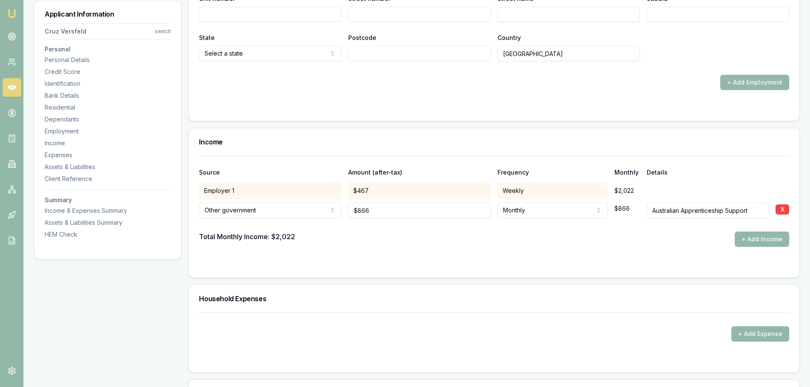
click at [447, 162] on div "Source Amount (after-tax) Frequency Monthly Details" at bounding box center [494, 167] width 590 height 23
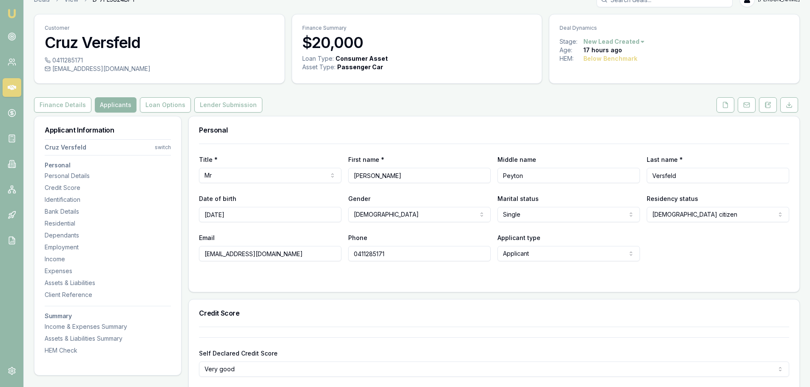
scroll to position [0, 0]
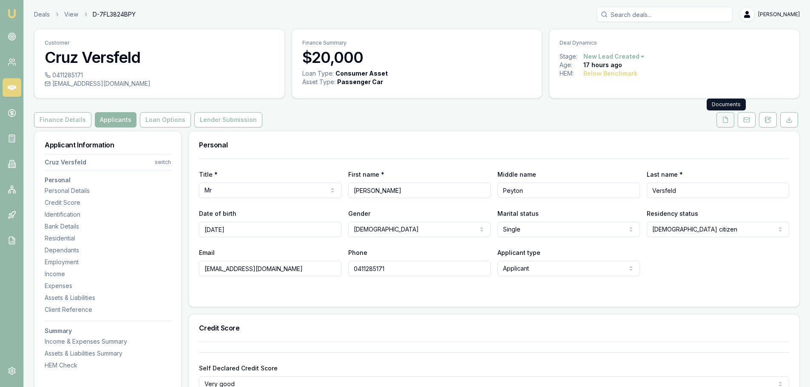
click at [729, 122] on button at bounding box center [725, 119] width 18 height 15
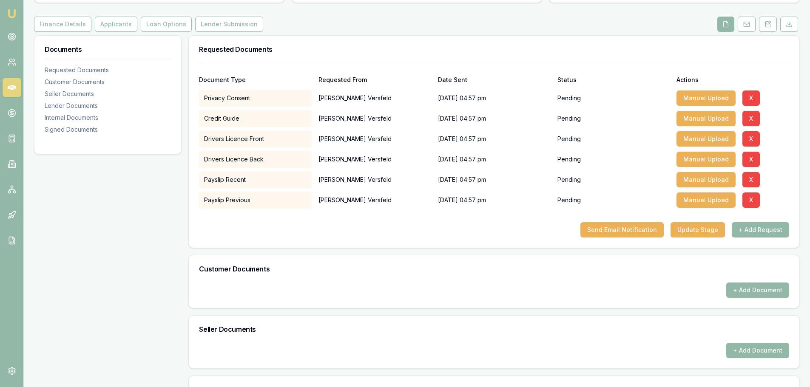
scroll to position [128, 0]
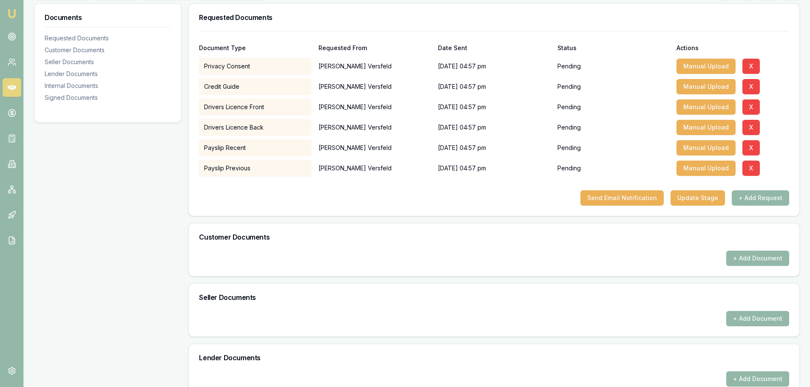
click at [244, 68] on div "Privacy Consent" at bounding box center [255, 66] width 113 height 17
click at [620, 198] on button "Send Email Notification" at bounding box center [621, 197] width 83 height 15
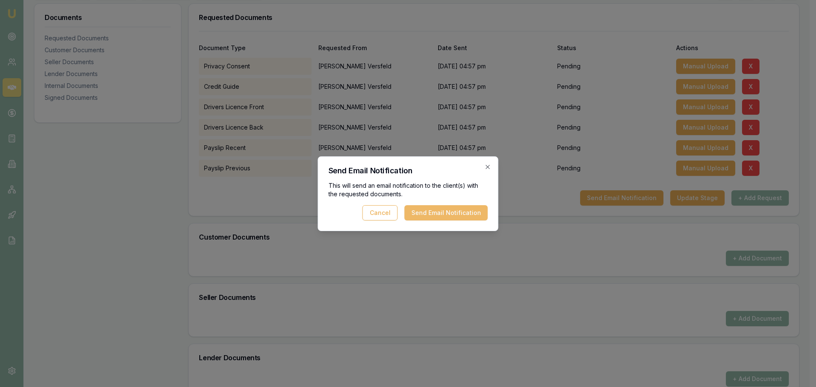
click at [442, 214] on button "Send Email Notification" at bounding box center [446, 212] width 83 height 15
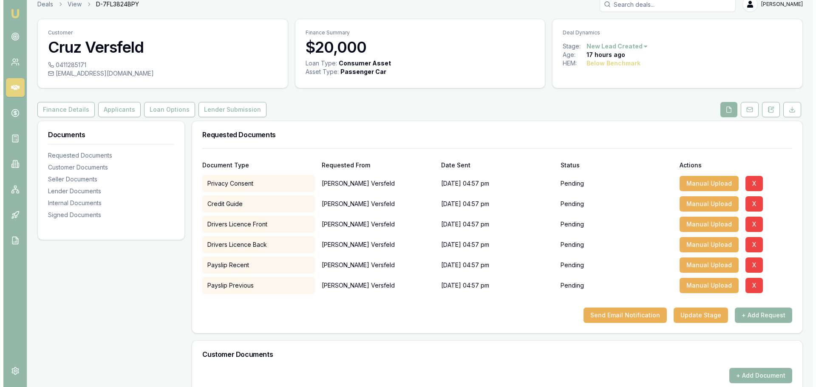
scroll to position [0, 0]
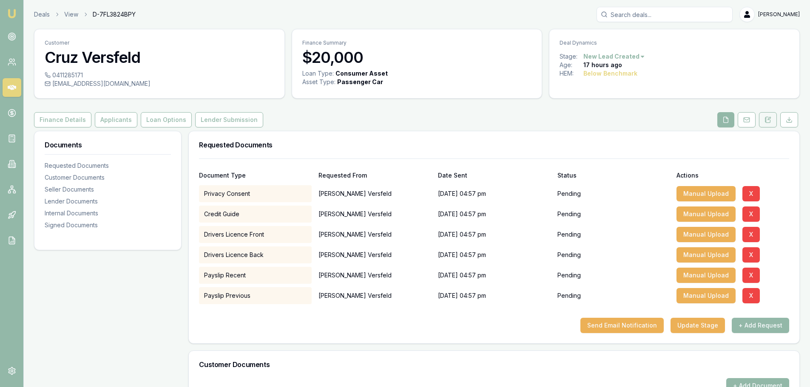
click at [766, 118] on icon at bounding box center [768, 120] width 5 height 6
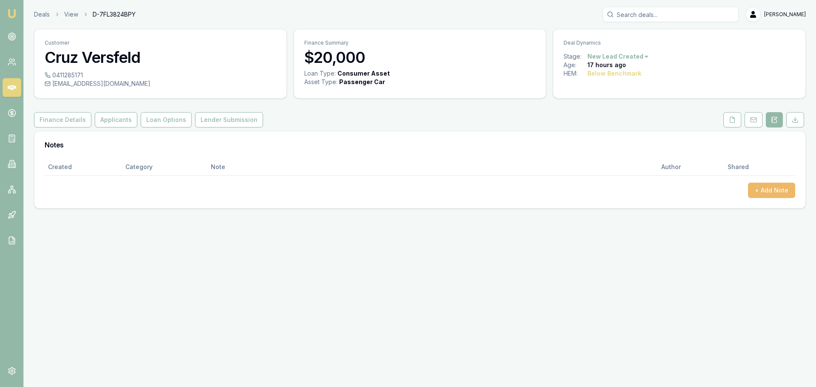
click at [766, 185] on button "+ Add Note" at bounding box center [771, 190] width 47 height 15
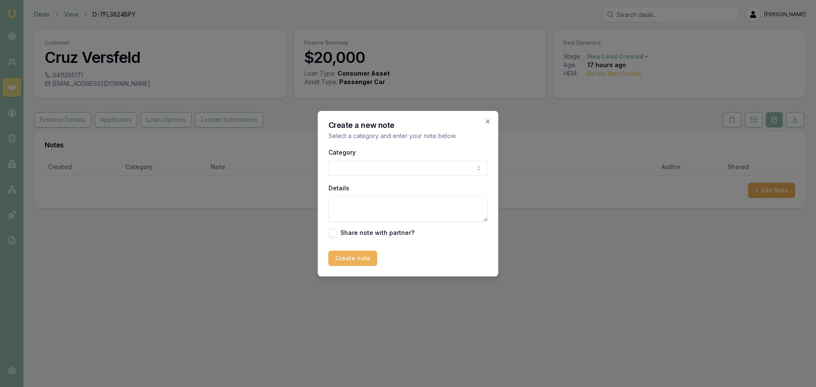
click at [441, 171] on body "Emu Broker Deals View D-7FL3824BPY Jack Armstrong Toggle Menu Customer Cruz Ver…" at bounding box center [408, 193] width 816 height 387
click at [368, 206] on textarea "Details" at bounding box center [408, 209] width 159 height 26
type textarea "First Call - App data taken. Link sent to obtain docs"
click at [349, 262] on button "Create note" at bounding box center [353, 258] width 49 height 15
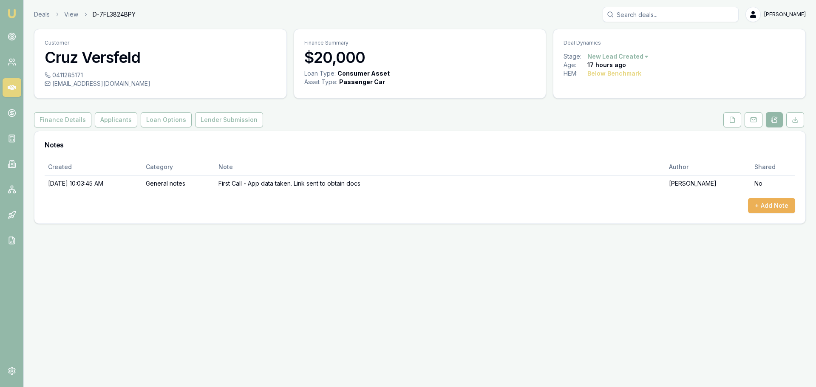
click at [583, 229] on div "Deals View D-7FL3824BPY Jack Armstrong Toggle Menu Customer Cruz Versfeld 04112…" at bounding box center [408, 115] width 816 height 231
click at [247, 254] on div "Emu Broker Deals View D-7FL3824BPY Jack Armstrong Toggle Menu Customer Cruz Ver…" at bounding box center [408, 193] width 816 height 387
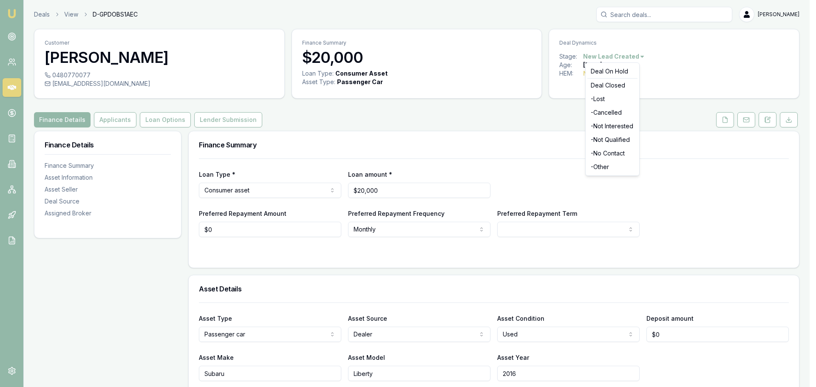
click at [638, 55] on html "Emu Broker Deals View D-GPDOBS1AEC [PERSON_NAME] Toggle Menu Customer [PERSON_N…" at bounding box center [408, 193] width 816 height 387
click at [609, 98] on div "- Lost" at bounding box center [612, 99] width 50 height 14
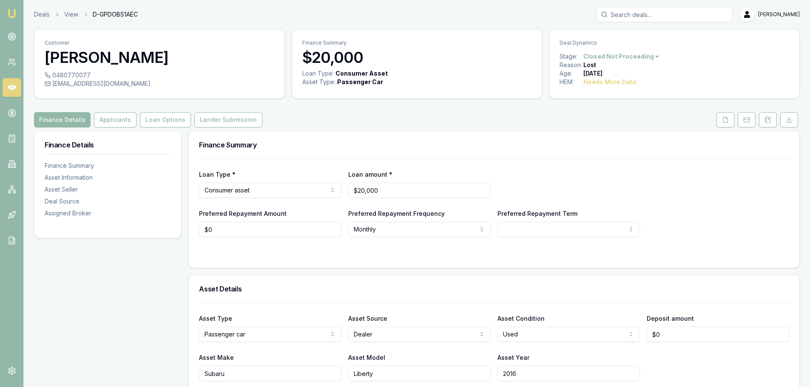
click at [589, 120] on div "Finance Details Applicants Loan Options Lender Submission" at bounding box center [417, 119] width 766 height 15
click at [44, 7] on div "Deals View D-GPDOBS1AEC [PERSON_NAME]" at bounding box center [417, 14] width 766 height 15
click at [41, 15] on link "Deals" at bounding box center [42, 14] width 16 height 9
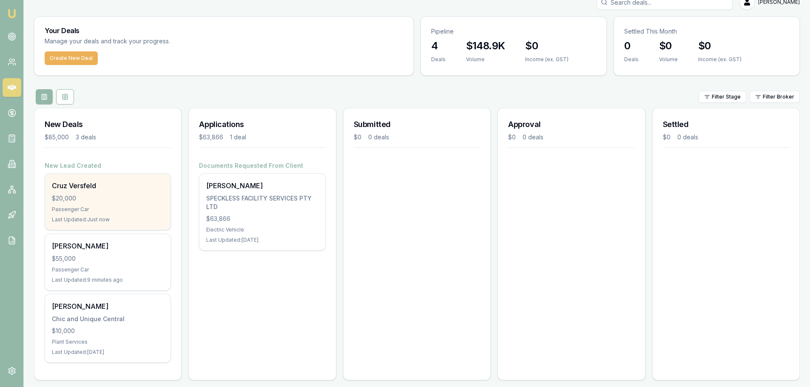
scroll to position [19, 0]
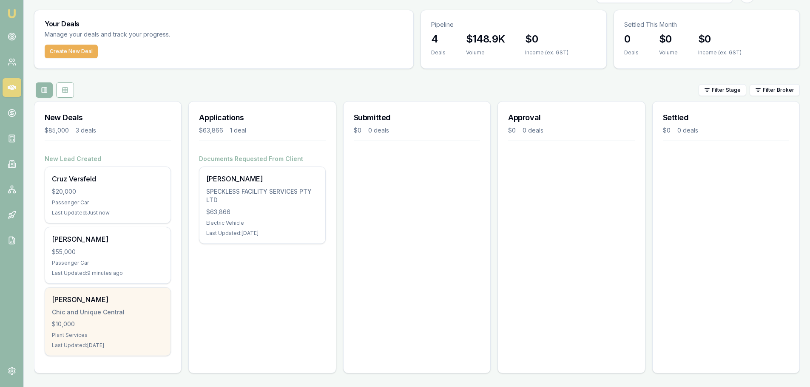
click at [110, 337] on div "Plant Services" at bounding box center [108, 335] width 112 height 7
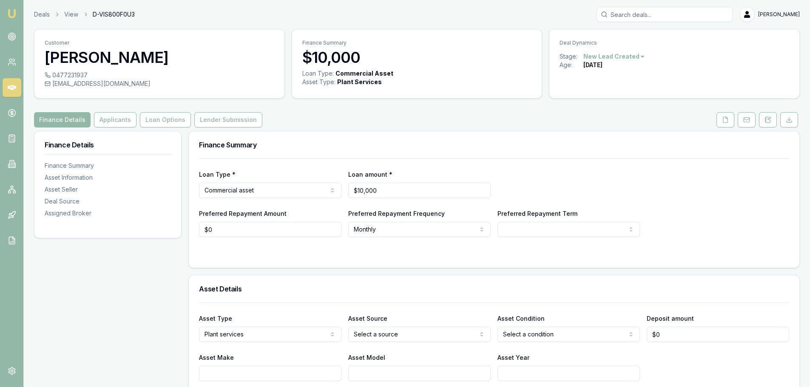
click at [634, 57] on html "Emu Broker Deals View D-VIS800F0U3 [PERSON_NAME] Toggle Menu Customer [PERSON_N…" at bounding box center [405, 193] width 810 height 387
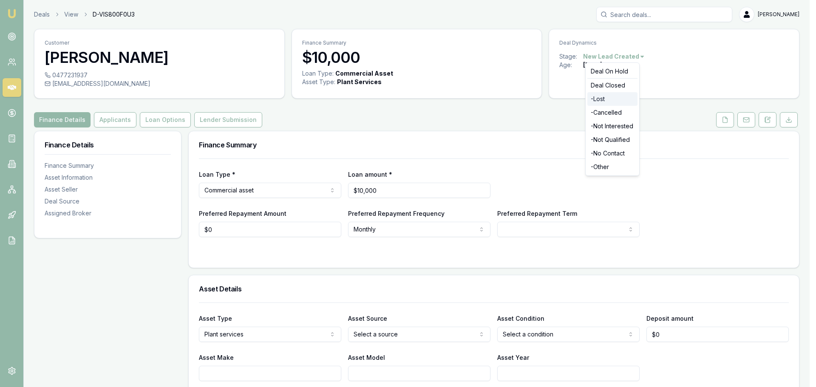
click at [596, 100] on div "- Lost" at bounding box center [612, 99] width 50 height 14
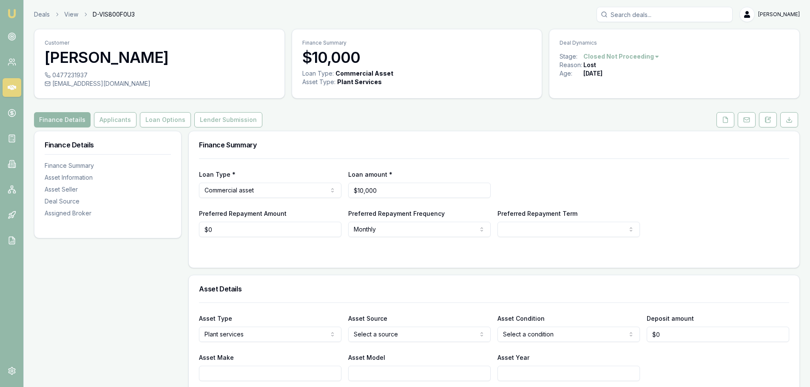
click at [43, 15] on link "Deals" at bounding box center [42, 14] width 16 height 9
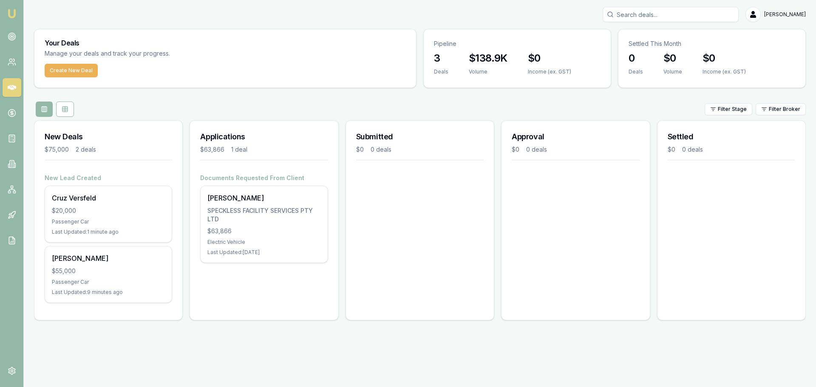
click at [223, 304] on div "Applications $63,866 1 deal Documents Requested From Client SHEHAN PUNCHINILAME…" at bounding box center [264, 220] width 149 height 200
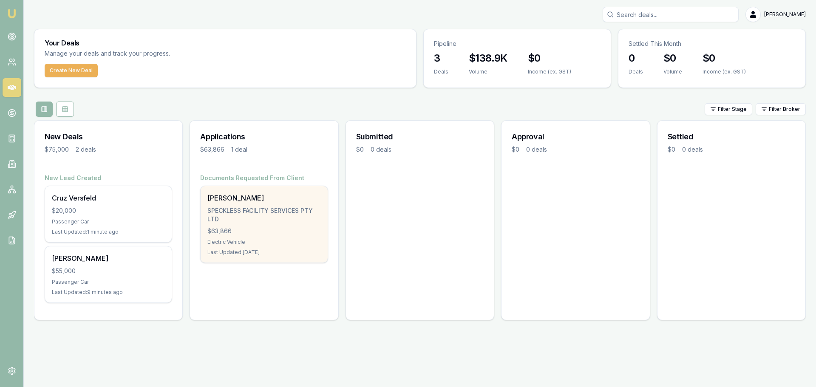
click at [256, 226] on div "SHEHAN PUNCHINILAMELAGE SPECKLESS FACILITY SERVICES PTY LTD $63,866 Electric Ve…" at bounding box center [264, 224] width 127 height 77
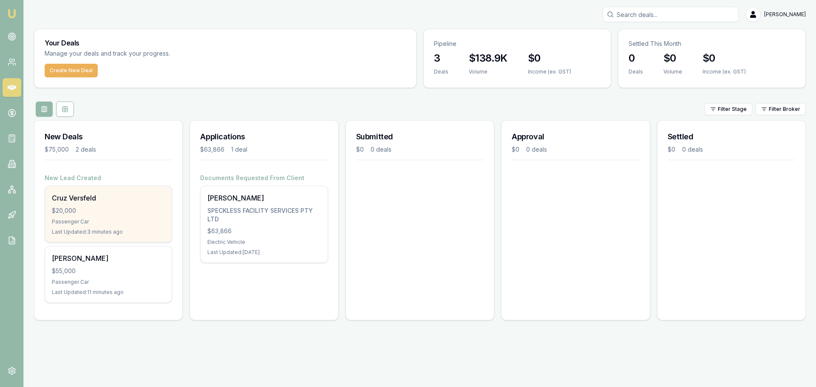
click at [118, 216] on div "Cruz Versfeld $20,000 Passenger Car Last Updated: 3 minutes ago" at bounding box center [108, 214] width 127 height 56
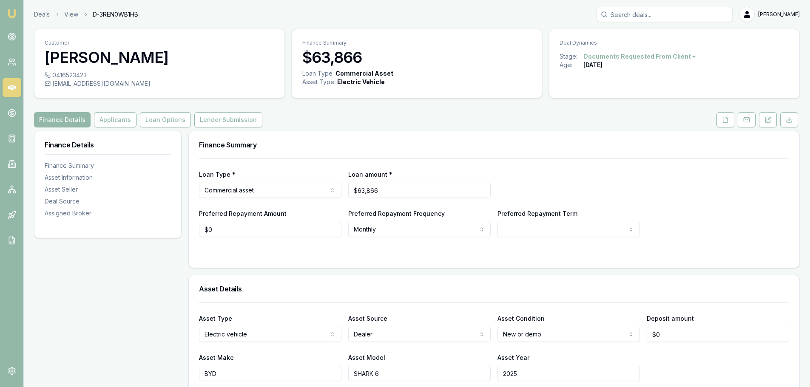
click at [678, 57] on html "Emu Broker Deals View D-3REN0WB1HB [PERSON_NAME] Toggle Menu Customer [PERSON_N…" at bounding box center [405, 193] width 810 height 387
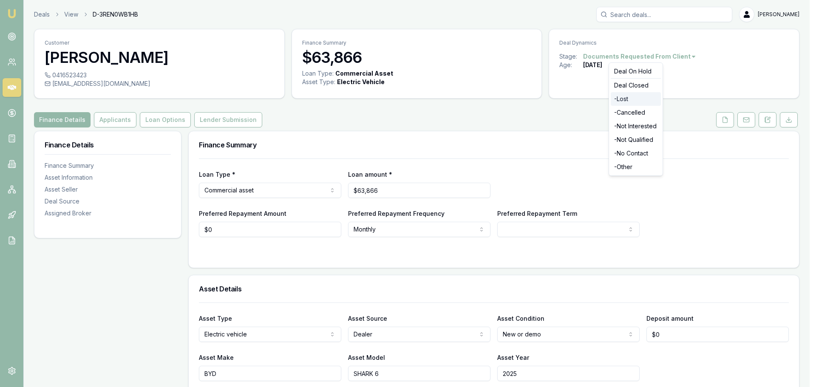
click at [632, 99] on div "- Lost" at bounding box center [636, 99] width 50 height 14
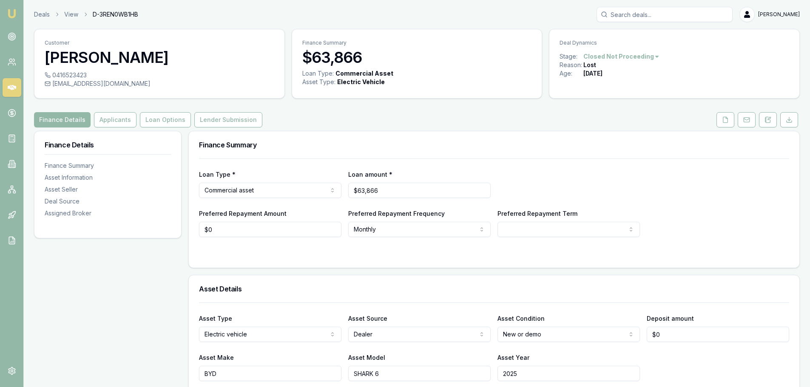
click at [45, 17] on link "Deals" at bounding box center [42, 14] width 16 height 9
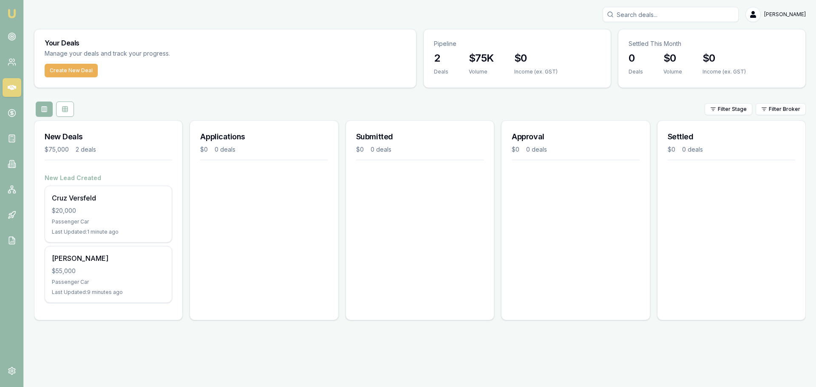
drag, startPoint x: 302, startPoint y: 256, endPoint x: 279, endPoint y: 267, distance: 25.3
click at [302, 256] on div "Applications $0 0 deals" at bounding box center [264, 220] width 149 height 200
click at [187, 355] on div "Emu Broker Jack Armstrong Toggle Menu Your Deals Manage your deals and track yo…" at bounding box center [408, 193] width 816 height 387
drag, startPoint x: 270, startPoint y: 247, endPoint x: 264, endPoint y: 247, distance: 6.0
click at [269, 247] on div "Applications $0 0 deals" at bounding box center [264, 220] width 149 height 200
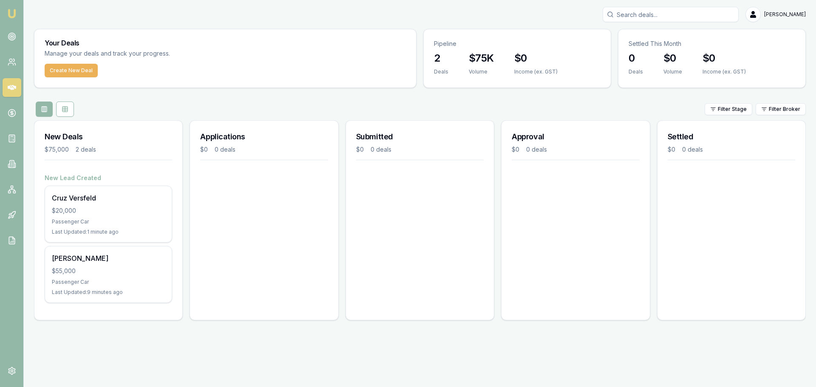
drag, startPoint x: 264, startPoint y: 277, endPoint x: 241, endPoint y: 279, distance: 22.7
click at [264, 277] on div "Applications $0 0 deals" at bounding box center [264, 220] width 149 height 200
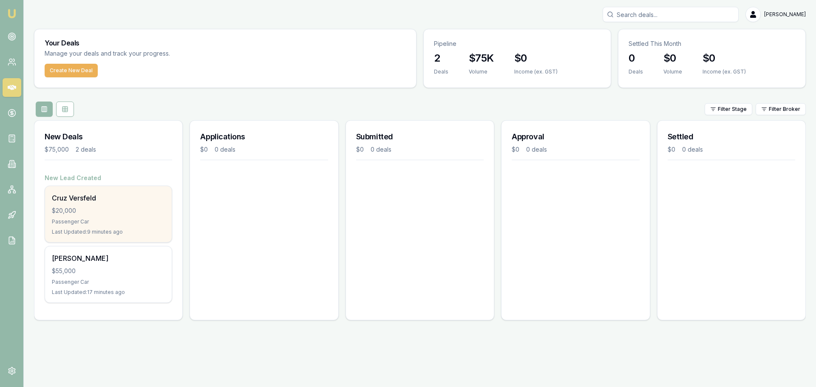
click at [102, 215] on div "Cruz Versfeld $20,000 Passenger Car Last Updated: 9 minutes ago" at bounding box center [108, 214] width 127 height 56
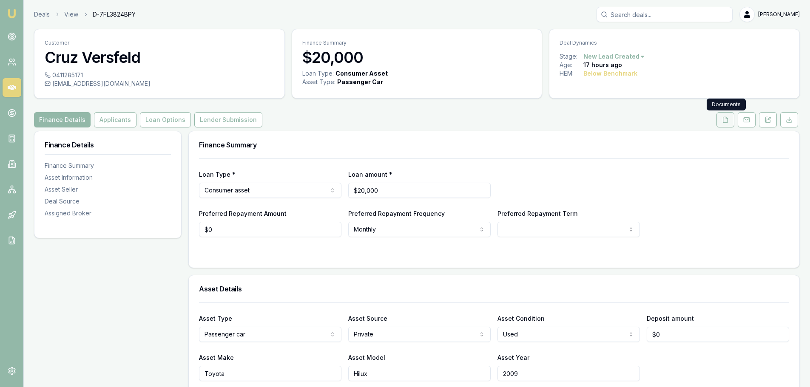
click at [726, 120] on icon at bounding box center [725, 119] width 7 height 7
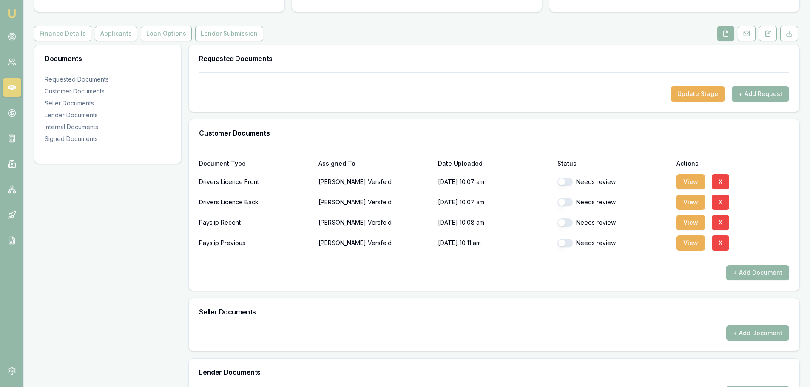
scroll to position [128, 0]
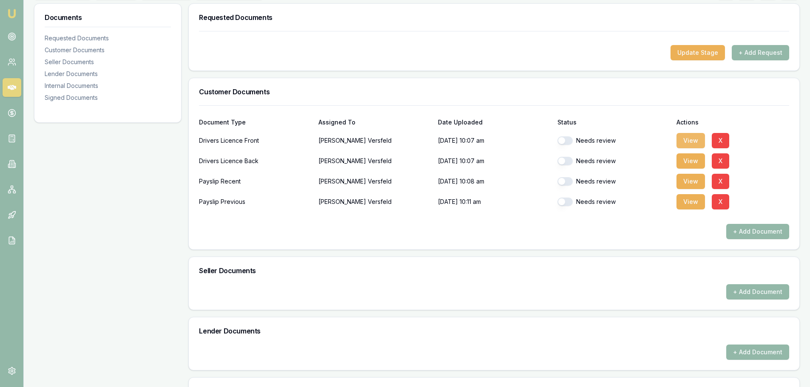
click at [693, 139] on button "View" at bounding box center [690, 140] width 28 height 15
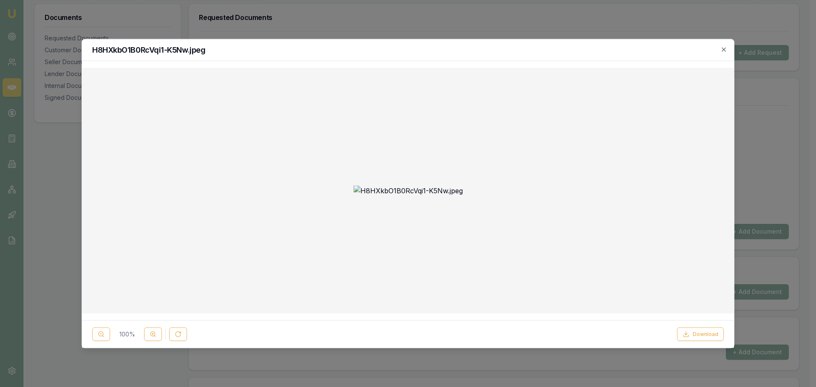
click at [726, 48] on icon "button" at bounding box center [723, 49] width 7 height 7
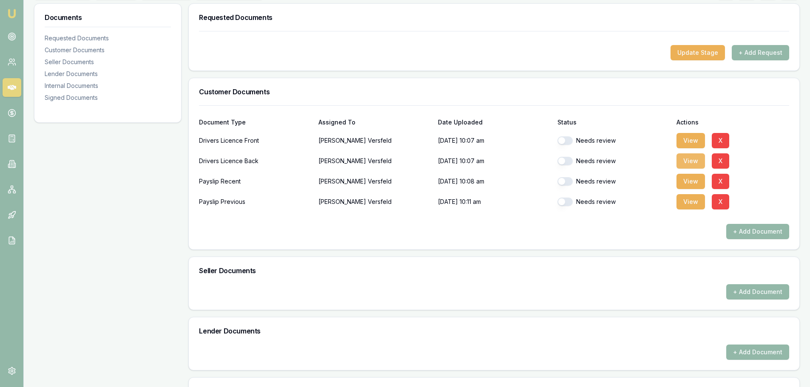
click at [690, 158] on button "View" at bounding box center [690, 160] width 28 height 15
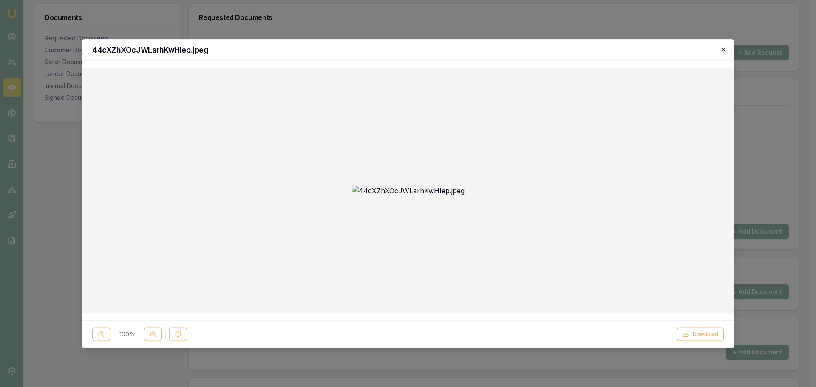
click at [725, 50] on icon "button" at bounding box center [723, 49] width 7 height 7
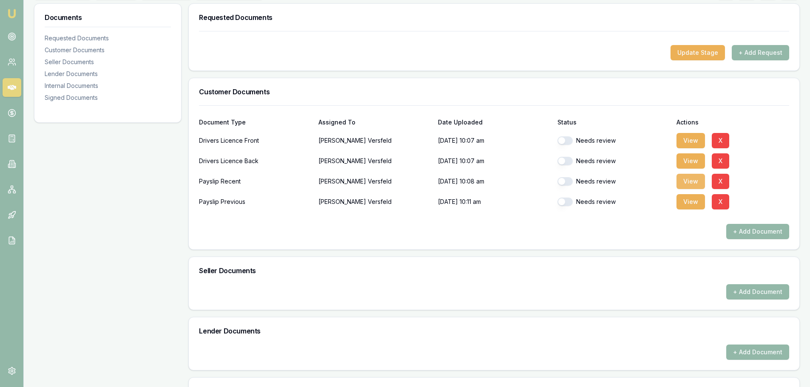
click at [687, 184] on button "View" at bounding box center [690, 181] width 28 height 15
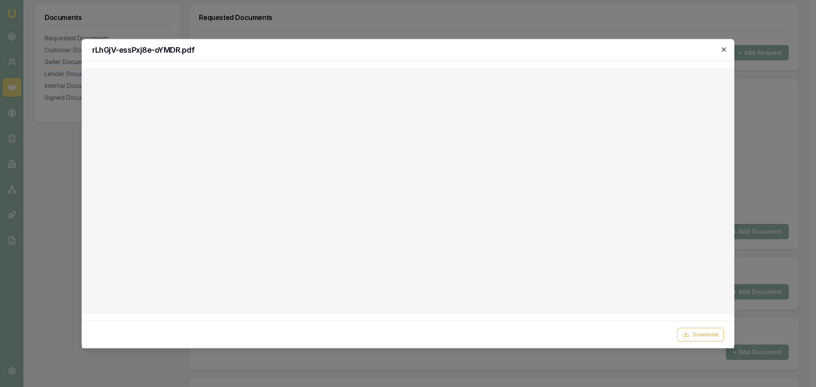
click at [723, 47] on icon "button" at bounding box center [723, 49] width 7 height 7
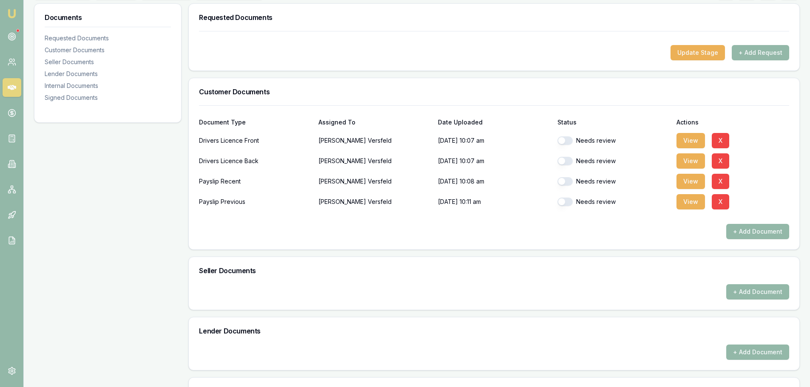
click at [564, 141] on button "button" at bounding box center [564, 140] width 15 height 9
checkbox input "true"
click at [564, 161] on button "button" at bounding box center [564, 161] width 15 height 9
checkbox input "true"
click at [564, 181] on button "button" at bounding box center [564, 181] width 15 height 9
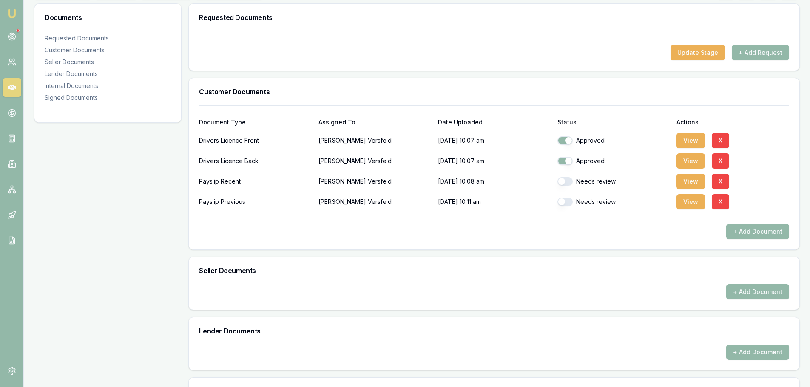
checkbox input "true"
click at [564, 203] on button "button" at bounding box center [564, 202] width 15 height 9
checkbox input "true"
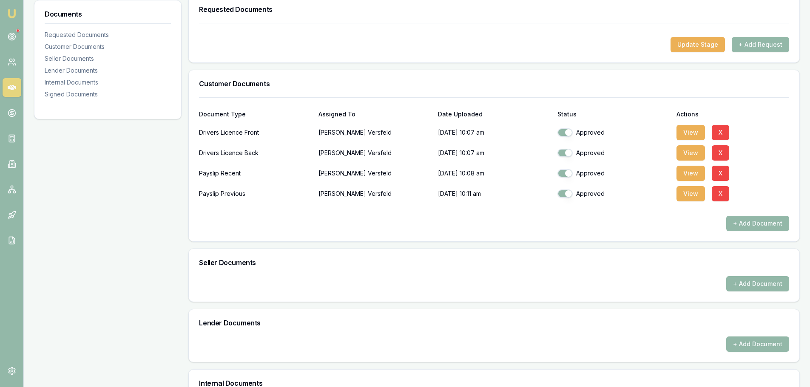
scroll to position [213, 0]
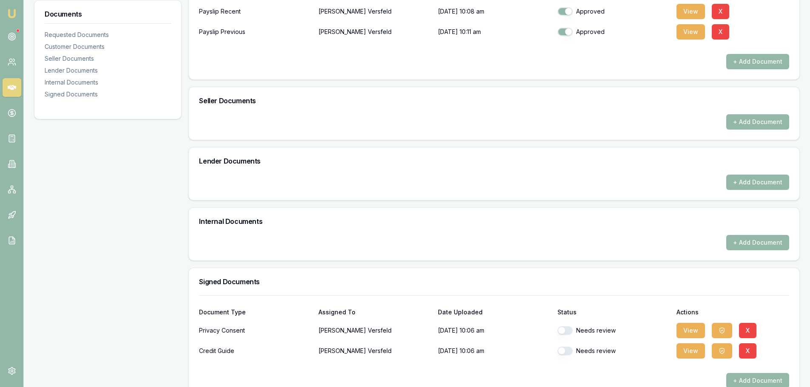
click at [588, 156] on div "Lender Documents" at bounding box center [494, 160] width 610 height 27
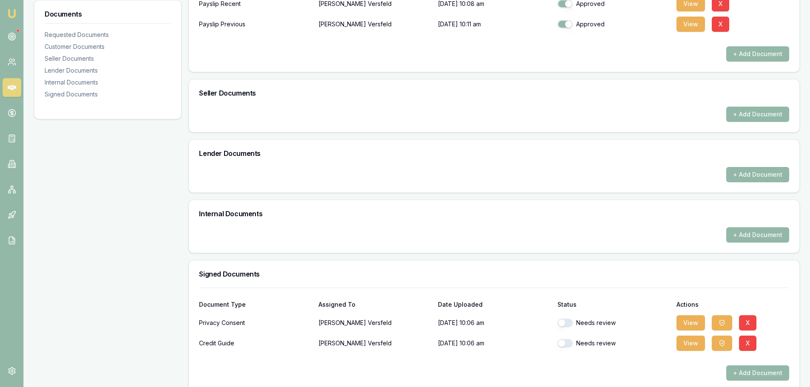
scroll to position [316, 0]
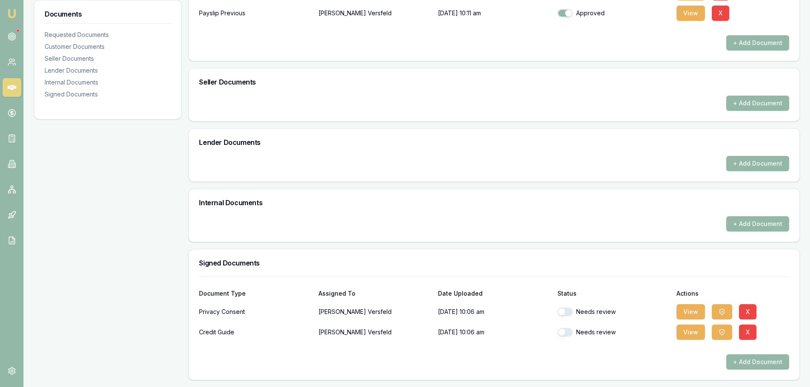
click at [561, 312] on button "button" at bounding box center [564, 312] width 15 height 9
checkbox input "true"
click at [563, 333] on button "button" at bounding box center [564, 332] width 15 height 9
checkbox input "true"
click at [606, 252] on div "Signed Documents" at bounding box center [494, 263] width 610 height 27
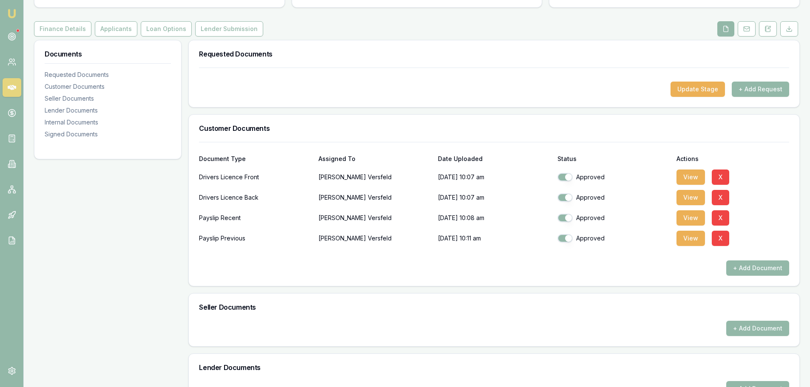
scroll to position [19, 0]
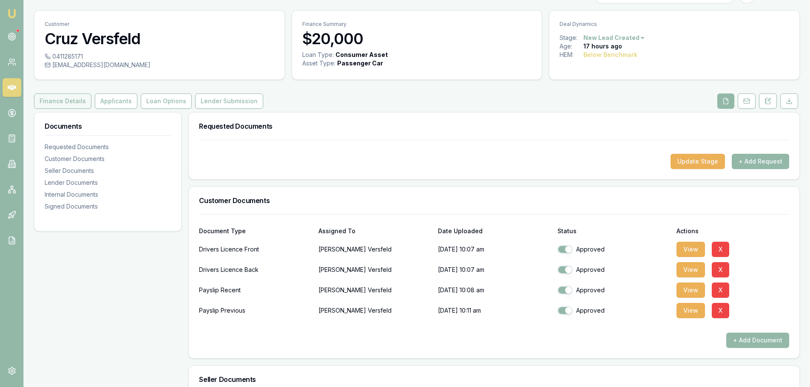
click at [64, 102] on button "Finance Details" at bounding box center [62, 101] width 57 height 15
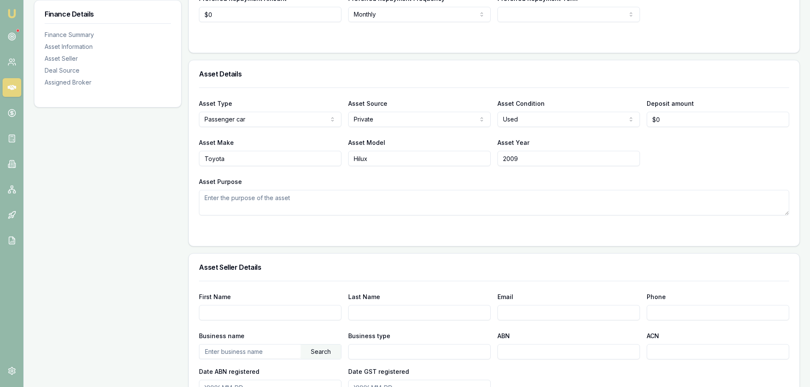
scroll to position [34, 0]
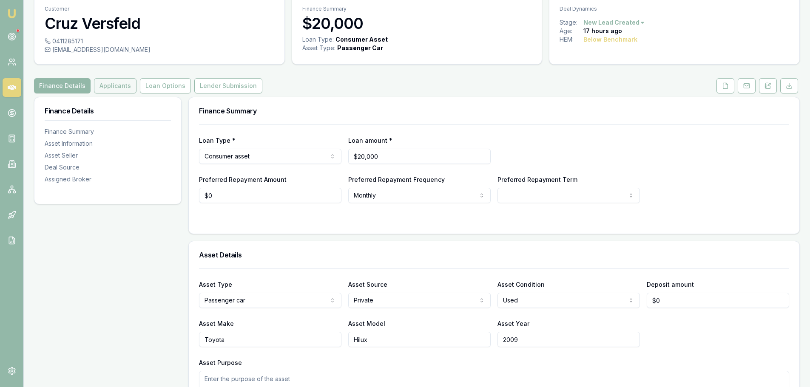
click at [124, 82] on button "Applicants" at bounding box center [115, 85] width 43 height 15
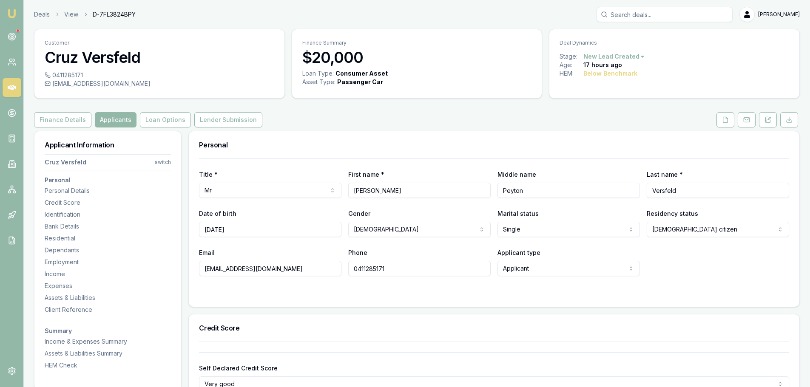
scroll to position [298, 0]
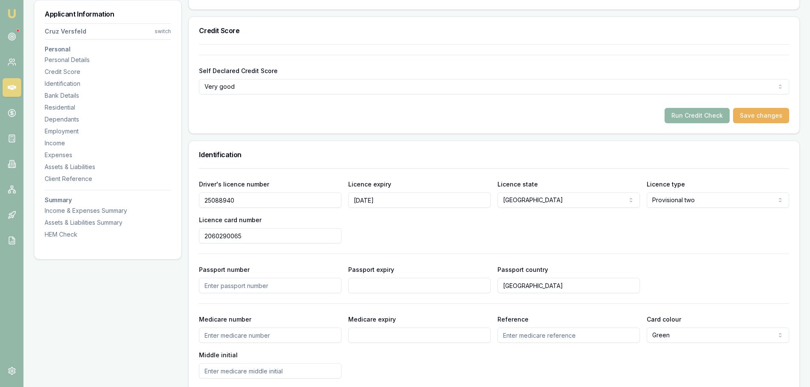
click at [706, 112] on button "Run Credit Check" at bounding box center [696, 115] width 65 height 15
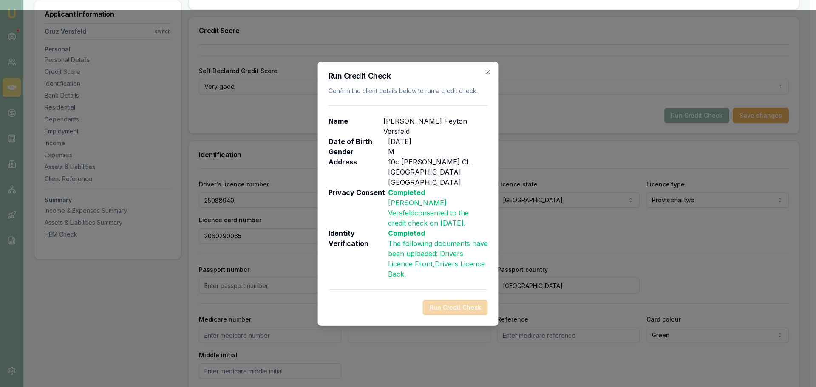
click at [422, 238] on p "The following documents have been uploaded: Drivers Licence Front , Drivers Lic…" at bounding box center [438, 258] width 100 height 41
click at [484, 80] on h2 "Run Credit Check" at bounding box center [408, 76] width 159 height 8
click at [488, 74] on icon "button" at bounding box center [488, 72] width 4 height 4
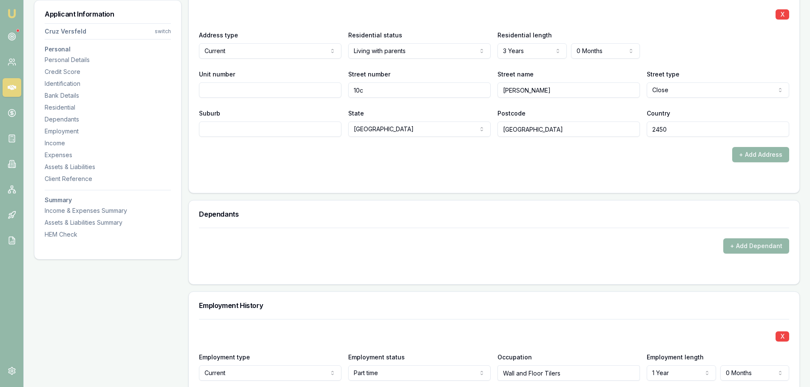
scroll to position [850, 0]
drag, startPoint x: 568, startPoint y: 129, endPoint x: 376, endPoint y: 130, distance: 192.6
click at [377, 130] on div "Suburb State NSW NSW VIC QLD SA WA TAS NT ACT Postcode Coffs Harbour Country 24…" at bounding box center [494, 122] width 590 height 29
click at [242, 116] on div "Suburb" at bounding box center [270, 122] width 142 height 29
click at [244, 125] on input "Suburb" at bounding box center [270, 128] width 142 height 15
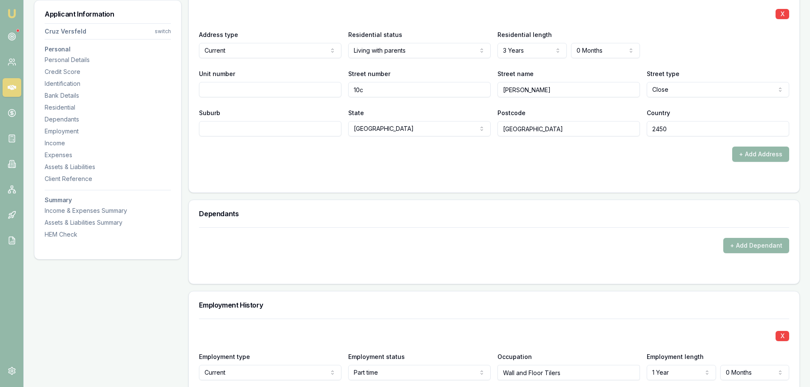
paste input "Coffs Harbour"
type input "Coffs Harbour"
drag, startPoint x: 560, startPoint y: 128, endPoint x: 461, endPoint y: 127, distance: 99.0
click at [462, 127] on div "Suburb Coffs Harbour State NSW NSW VIC QLD SA WA TAS NT ACT Postcode Coffs Harb…" at bounding box center [494, 122] width 590 height 29
drag, startPoint x: 696, startPoint y: 133, endPoint x: 579, endPoint y: 132, distance: 117.3
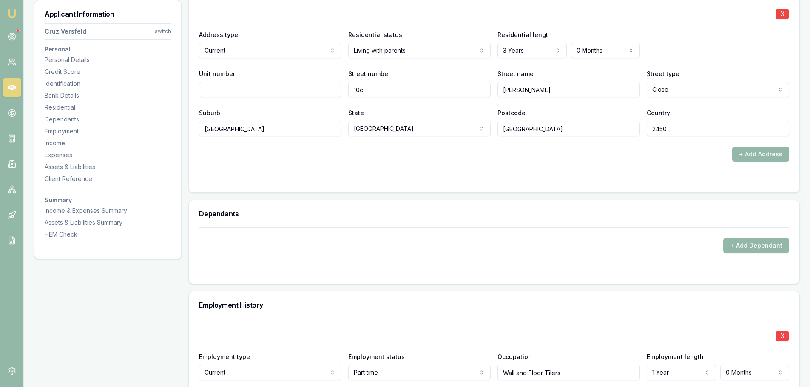
click at [585, 132] on div "Suburb Coffs Harbour State NSW NSW VIC QLD SA WA TAS NT ACT Postcode Coffs Harb…" at bounding box center [494, 122] width 590 height 29
drag, startPoint x: 548, startPoint y: 128, endPoint x: 343, endPoint y: 132, distance: 205.4
click at [343, 132] on div "Suburb Coffs Harbour State NSW NSW VIC QLD SA WA TAS NT ACT Postcode Coffs Harb…" at bounding box center [494, 122] width 590 height 29
paste input "2450"
type input "2450"
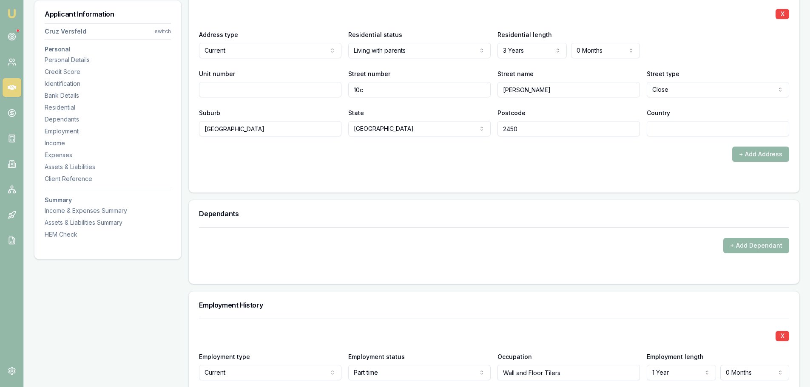
click at [702, 131] on input "Country" at bounding box center [718, 128] width 142 height 15
type input "Australia"
click at [596, 191] on div "X Address type Current Current Previous Residential status Living with parents …" at bounding box center [494, 95] width 610 height 196
click at [554, 228] on div "+ Add Dependant" at bounding box center [494, 240] width 590 height 26
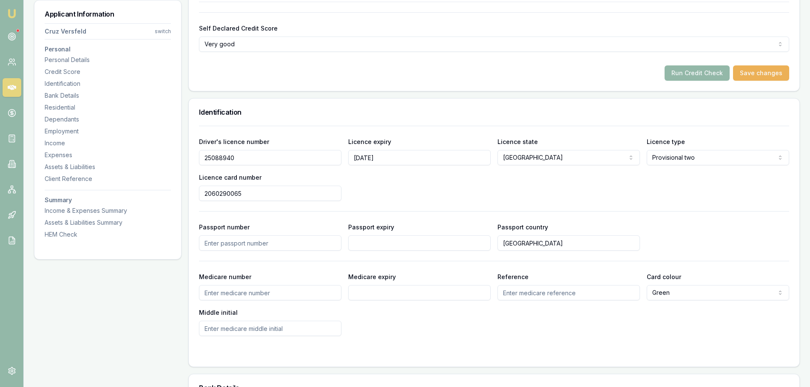
scroll to position [170, 0]
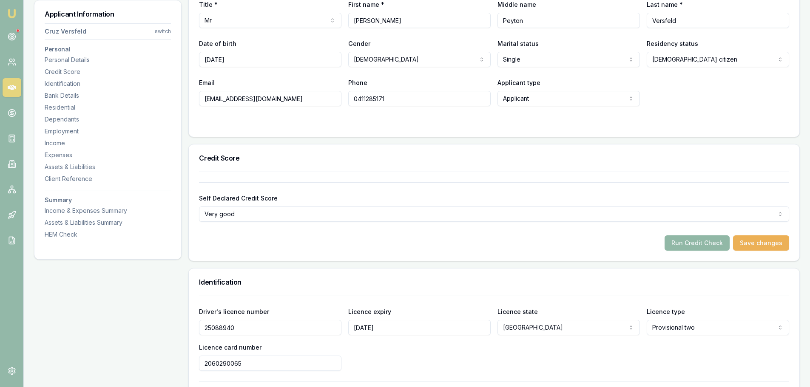
click at [695, 246] on button "Run Credit Check" at bounding box center [696, 242] width 65 height 15
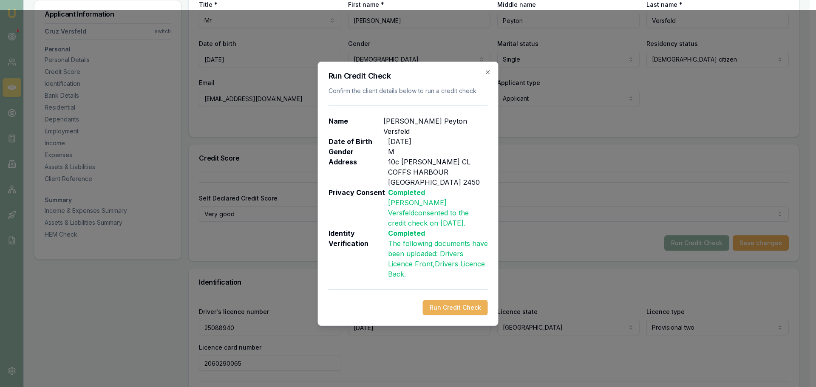
click at [471, 300] on button "Run Credit Check" at bounding box center [455, 307] width 65 height 15
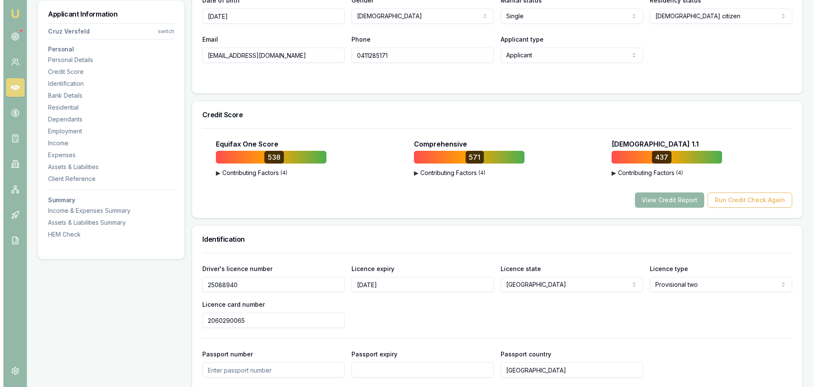
scroll to position [298, 0]
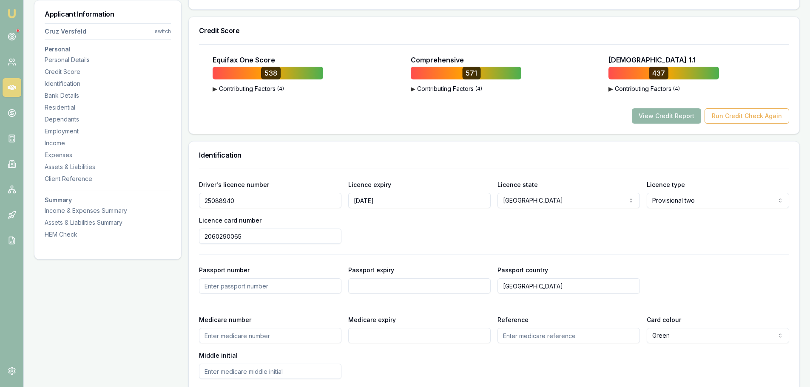
click at [656, 125] on div "Equifax One Score 538 ▶ Contributing Factors ( 4 ) Instability of Residence or …" at bounding box center [494, 89] width 610 height 90
click at [660, 118] on button "View Credit Report" at bounding box center [666, 115] width 69 height 15
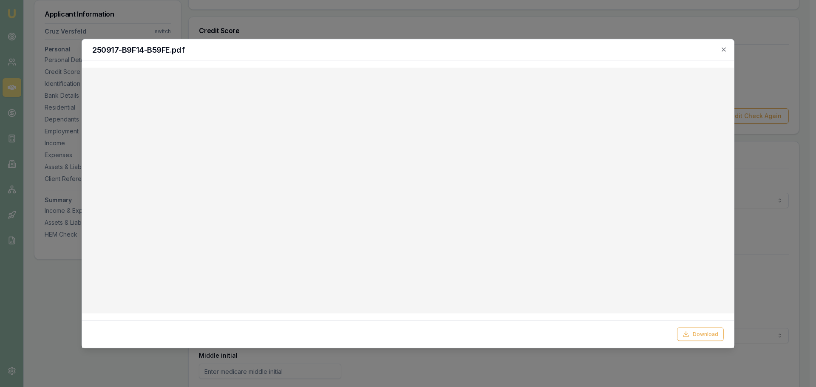
click at [720, 43] on div "250917-B9F14-B59FE.pdf" at bounding box center [408, 50] width 652 height 22
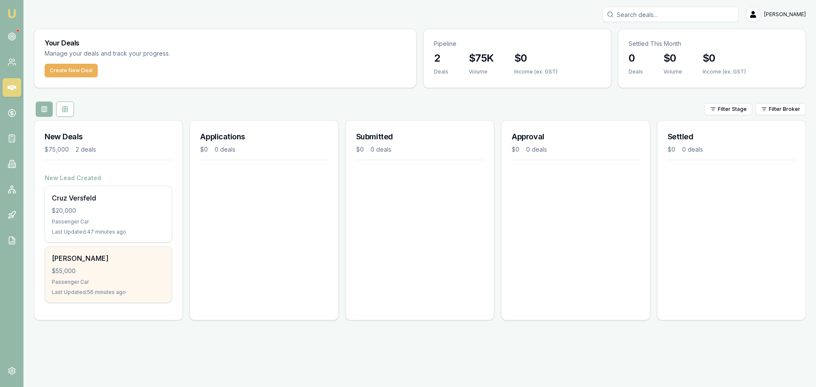
click at [144, 269] on div "$55,000" at bounding box center [108, 271] width 113 height 9
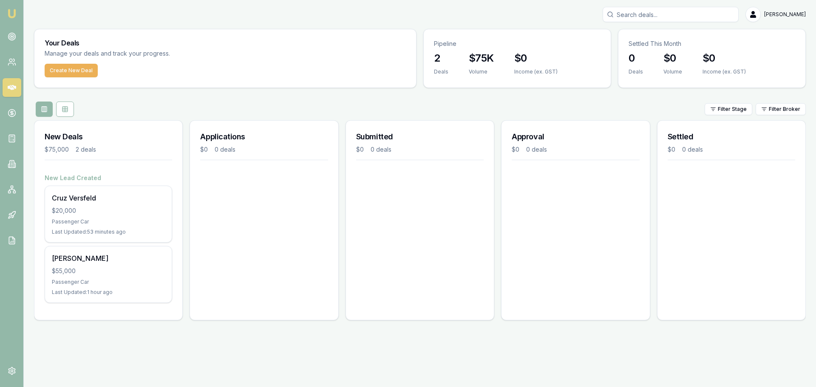
click at [7, 86] on link at bounding box center [12, 87] width 19 height 19
click at [15, 40] on icon at bounding box center [12, 36] width 9 height 9
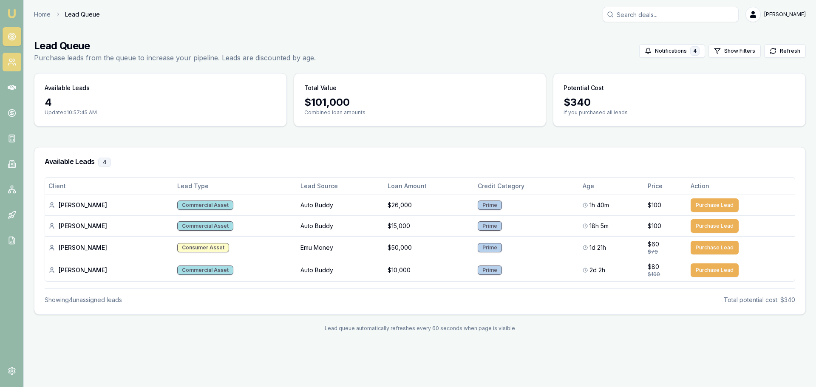
click at [16, 56] on link at bounding box center [12, 62] width 19 height 19
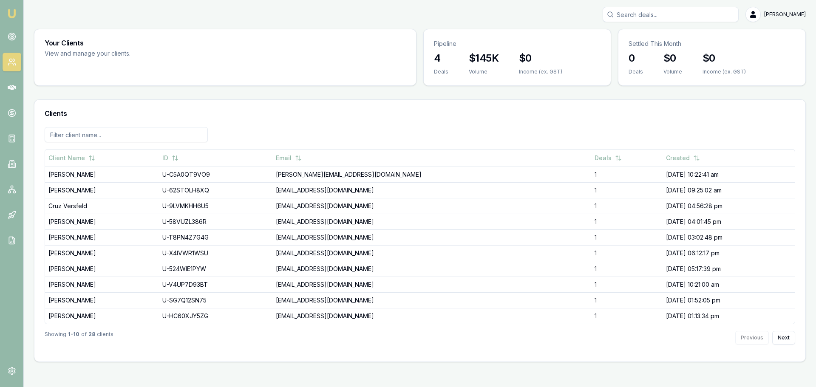
click at [24, 86] on main "Your Clients View and manage your clients. Pipeline 4 Deals $145K Volume $0 Inc…" at bounding box center [420, 195] width 792 height 333
click at [15, 89] on icon at bounding box center [12, 87] width 9 height 5
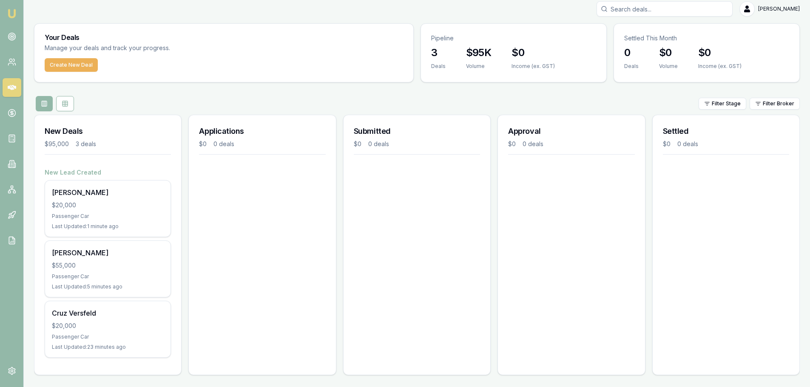
scroll to position [7, 0]
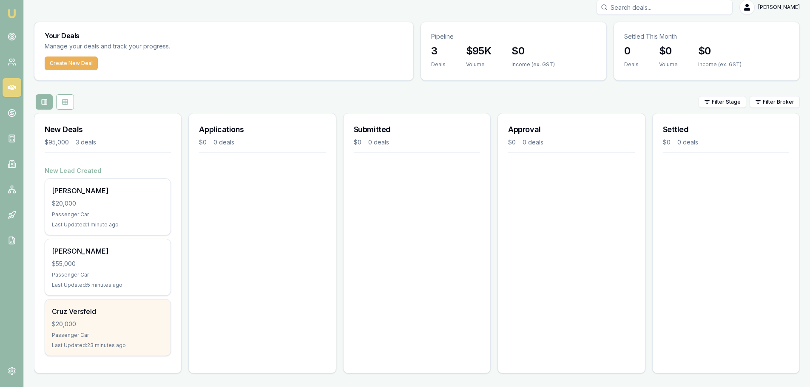
click at [128, 324] on div "$20,000" at bounding box center [108, 324] width 112 height 9
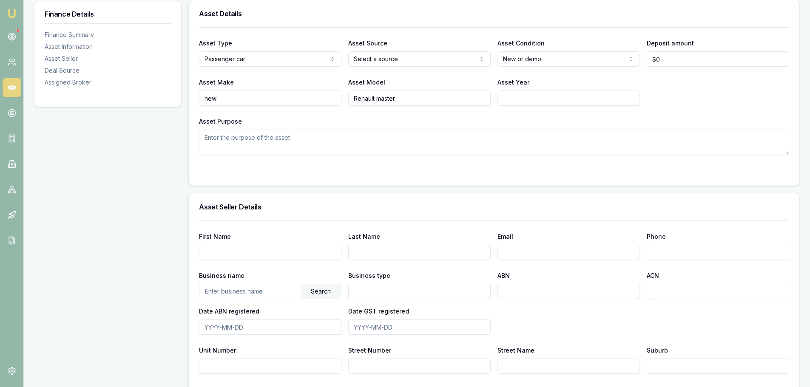
scroll to position [28, 0]
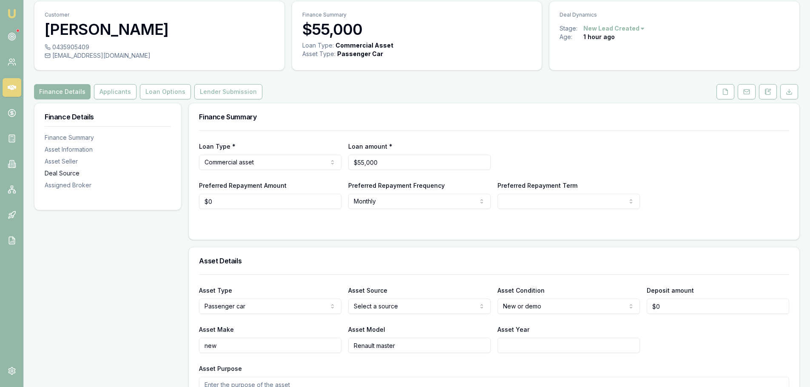
click at [82, 174] on div "Deal Source" at bounding box center [108, 173] width 126 height 9
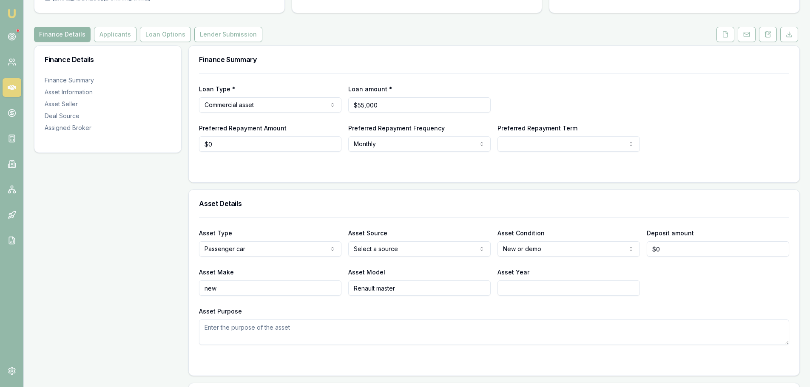
scroll to position [71, 0]
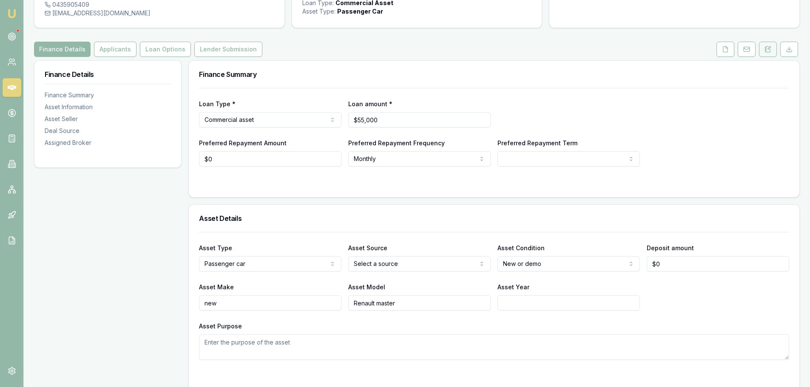
click at [763, 48] on button at bounding box center [768, 49] width 18 height 15
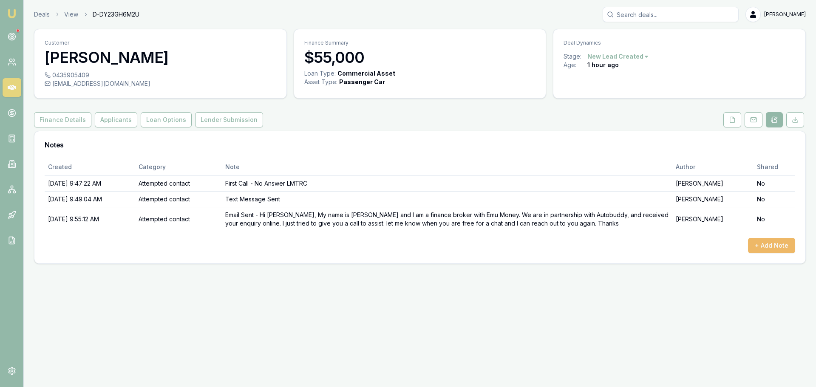
click at [754, 243] on button "+ Add Note" at bounding box center [771, 245] width 47 height 15
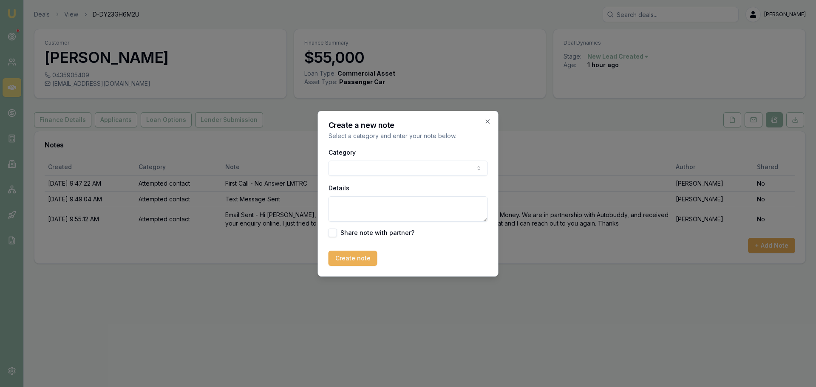
click at [421, 167] on body "Emu Broker Deals View D-DY23GH6M2U Jack Armstrong Toggle Menu Customer Brendan …" at bounding box center [408, 193] width 816 height 387
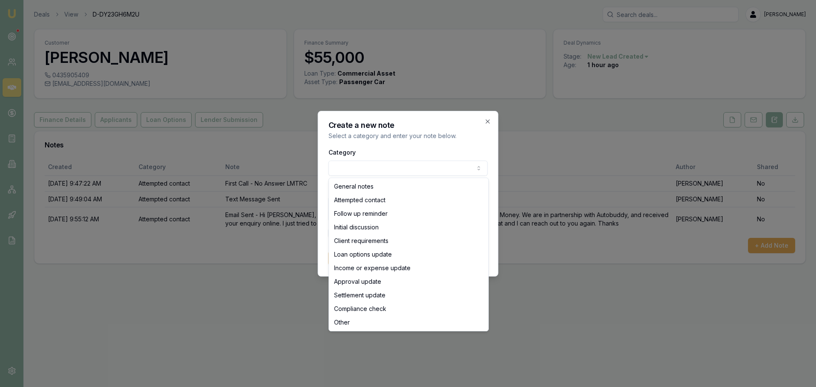
select select "ATTEMPTED_CONTACT"
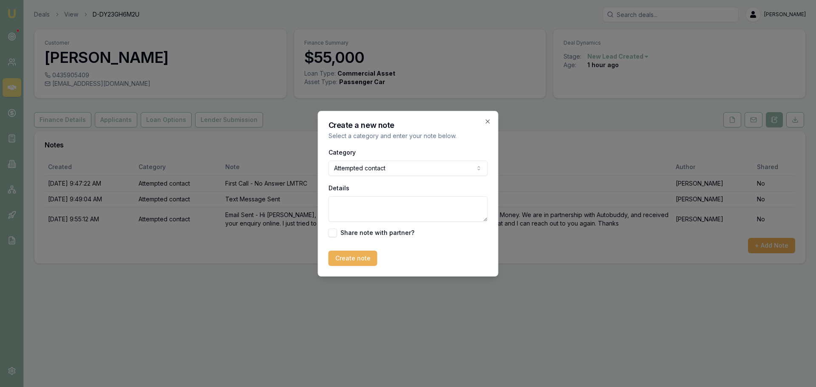
click at [361, 210] on textarea "Details" at bounding box center [408, 209] width 159 height 26
type textarea "Called again - no answer"
click at [364, 255] on button "Create note" at bounding box center [353, 258] width 49 height 15
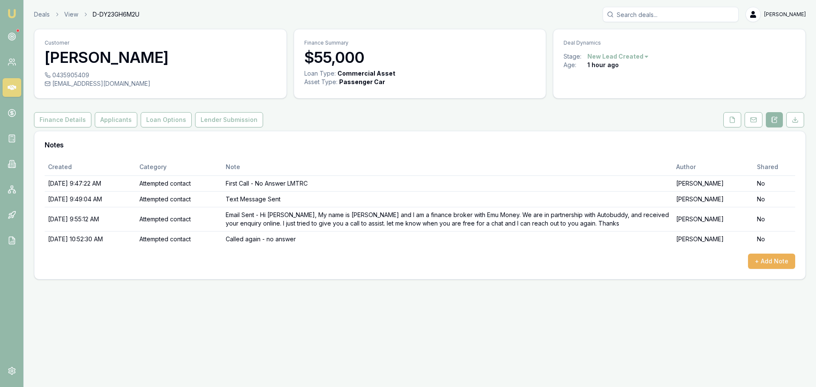
click at [495, 348] on div "Emu Broker Deals View D-DY23GH6M2U Jack Armstrong Toggle Menu Customer Brendan …" at bounding box center [408, 193] width 816 height 387
click at [9, 36] on icon at bounding box center [12, 36] width 9 height 9
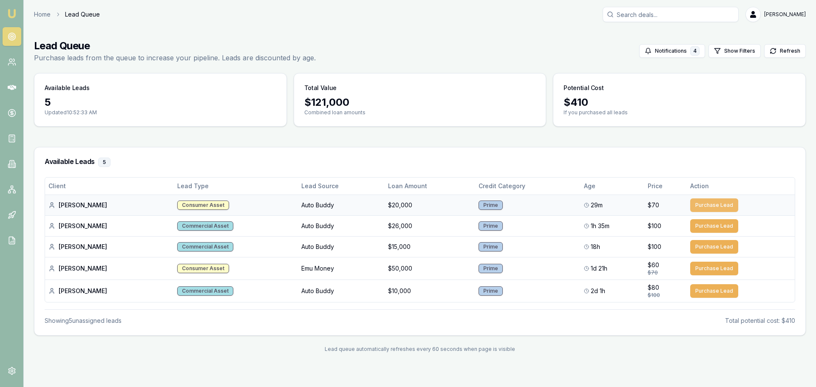
click at [712, 207] on button "Purchase Lead" at bounding box center [714, 206] width 48 height 14
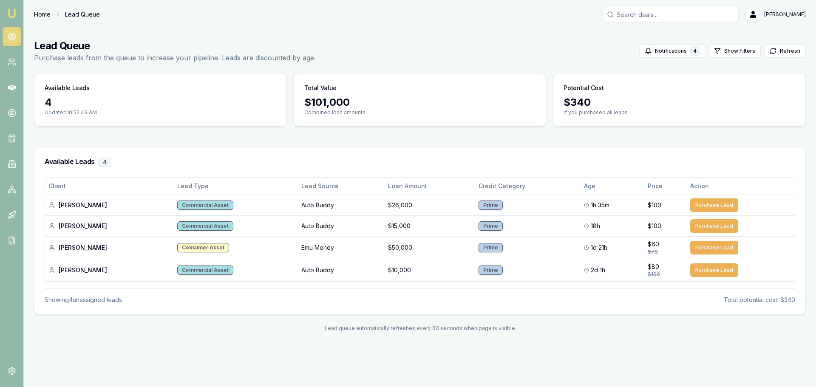
click at [37, 16] on link "Home" at bounding box center [42, 14] width 17 height 9
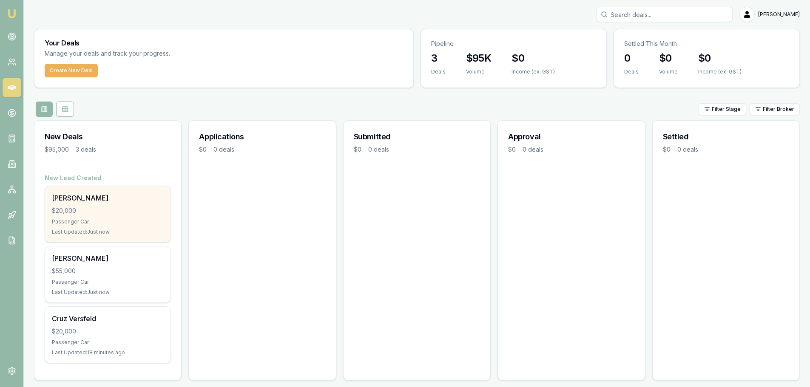
click at [110, 216] on div "Henry Pennell $20,000 Passenger Car Last Updated: Just now" at bounding box center [107, 214] width 125 height 56
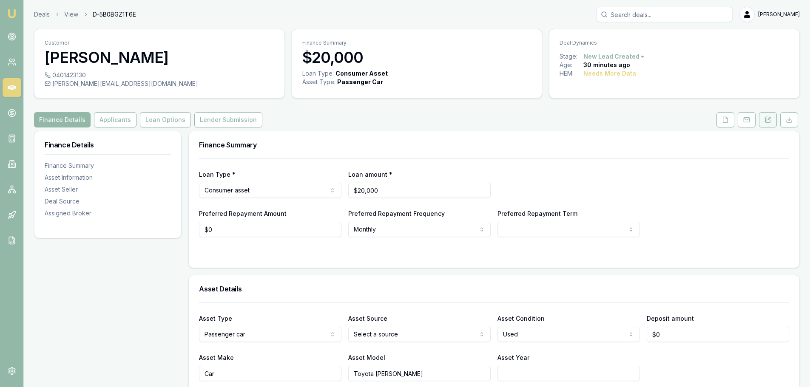
click at [764, 122] on icon at bounding box center [767, 119] width 7 height 7
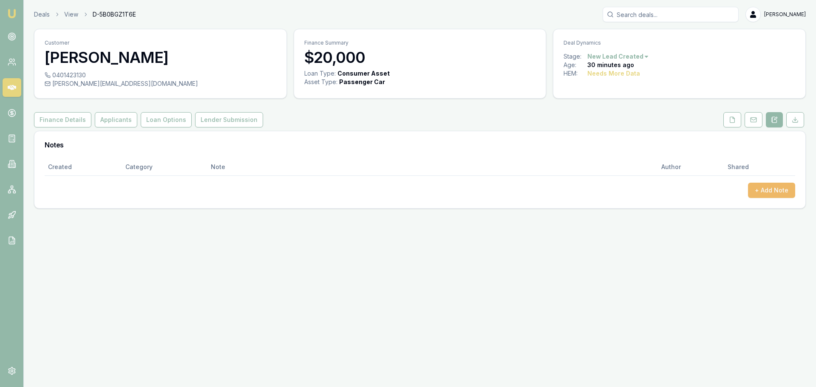
click at [765, 191] on button "+ Add Note" at bounding box center [771, 190] width 47 height 15
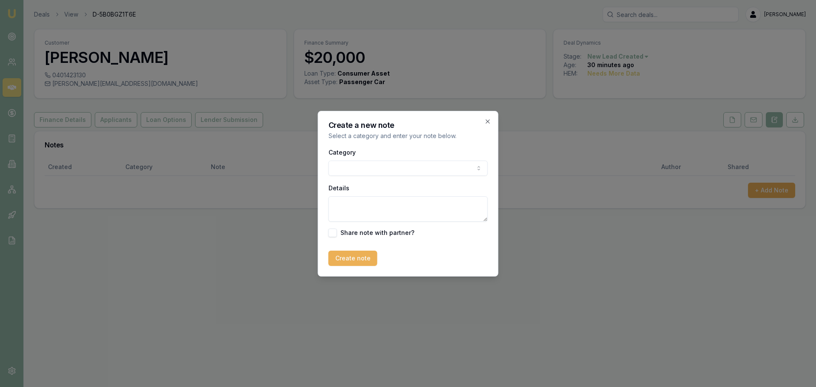
click at [445, 176] on body "Emu Broker Deals View D-5B0BGZ1T6E [PERSON_NAME] Toggle Menu Customer [PERSON_N…" at bounding box center [408, 193] width 816 height 387
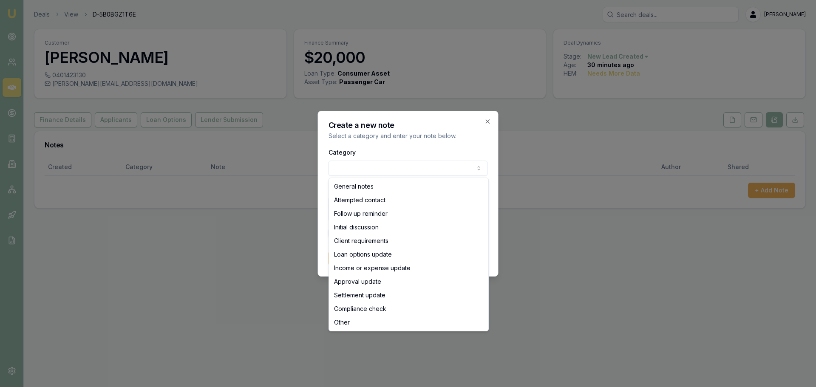
select select "ATTEMPTED_CONTACT"
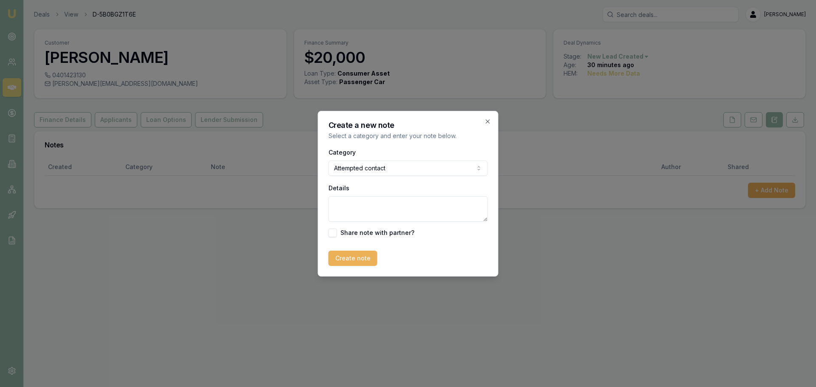
click at [365, 204] on textarea "Details" at bounding box center [408, 209] width 159 height 26
type textarea "1st Call - No Answer LMTRC"
click at [338, 258] on button "Create note" at bounding box center [353, 258] width 49 height 15
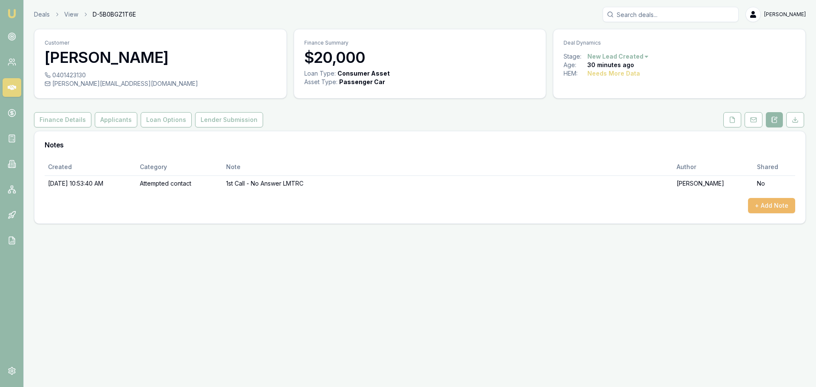
click at [756, 201] on button "+ Add Note" at bounding box center [771, 205] width 47 height 15
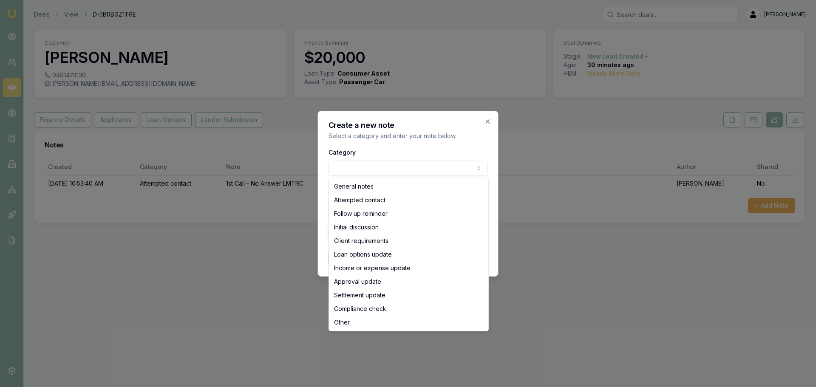
click at [386, 169] on body "Emu Broker Deals View D-5B0BGZ1T6E Jack Armstrong Toggle Menu Customer Henry Pe…" at bounding box center [408, 193] width 816 height 387
select select "ATTEMPTED_CONTACT"
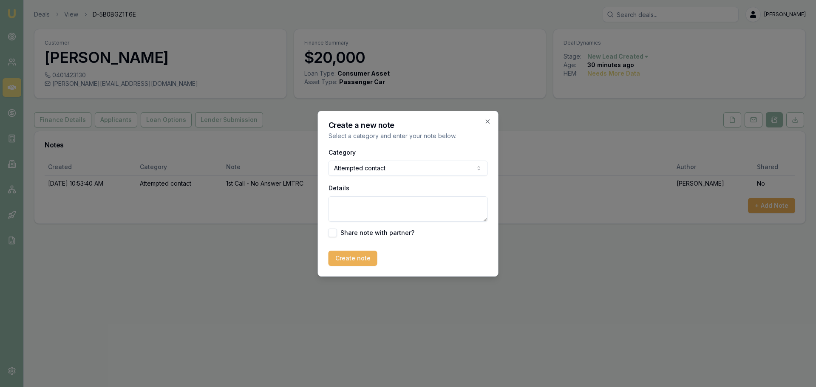
click at [346, 210] on textarea "Details" at bounding box center [408, 209] width 159 height 26
type textarea "Initial Text Sent"
click at [356, 255] on button "Create note" at bounding box center [353, 258] width 49 height 15
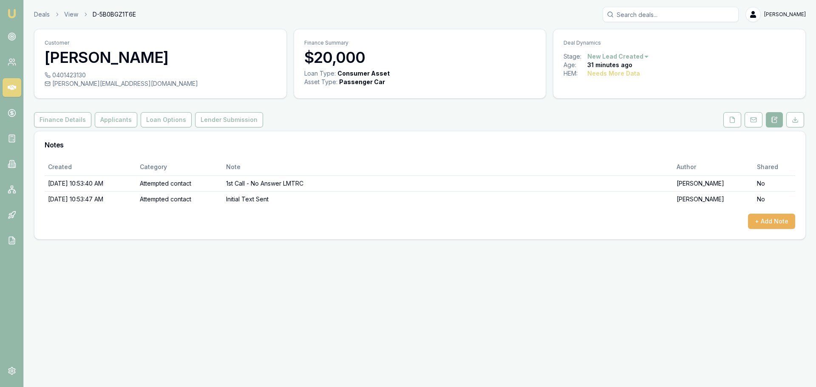
click at [93, 300] on div "Emu Broker Deals View D-5B0BGZ1T6E Jack Armstrong Toggle Menu Customer Henry Pe…" at bounding box center [408, 193] width 816 height 387
click at [73, 119] on button "Finance Details" at bounding box center [62, 119] width 57 height 15
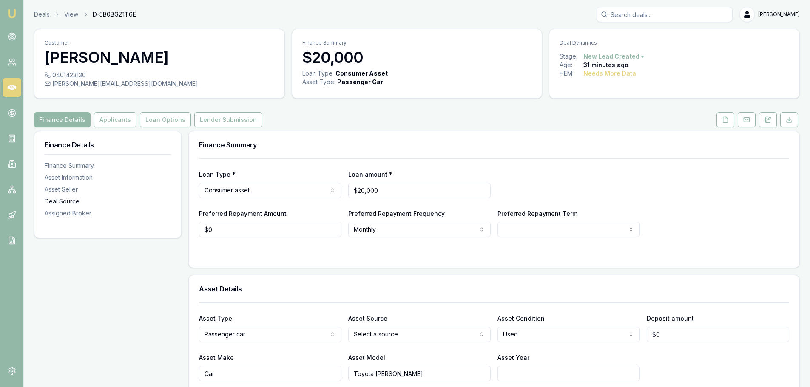
click at [60, 203] on div "Deal Source" at bounding box center [108, 201] width 126 height 9
drag, startPoint x: 150, startPoint y: 86, endPoint x: 133, endPoint y: 87, distance: 17.4
click at [133, 87] on div "henry.pennell96@gmail.com" at bounding box center [160, 83] width 230 height 9
copy div "henry.pennell96@gmail.com"
click at [765, 124] on button at bounding box center [768, 119] width 18 height 15
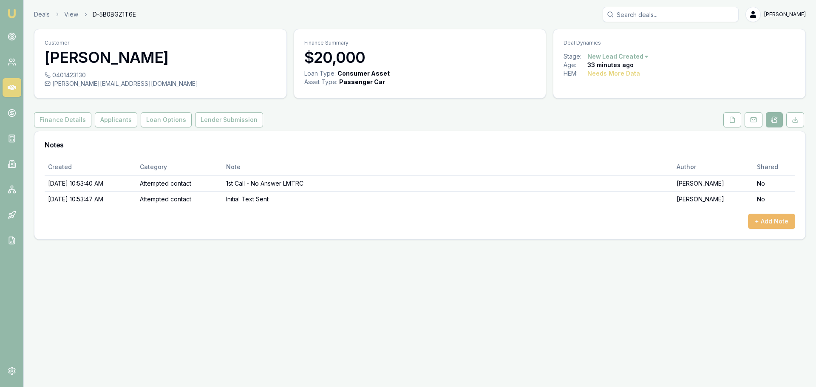
click at [778, 224] on button "+ Add Note" at bounding box center [771, 221] width 47 height 15
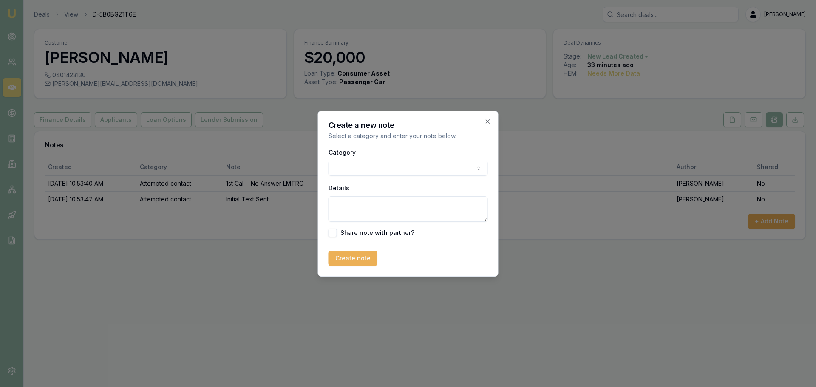
click at [372, 169] on body "Emu Broker Deals View D-5B0BGZ1T6E Jack Armstrong Toggle Menu Customer Henry Pe…" at bounding box center [408, 193] width 816 height 387
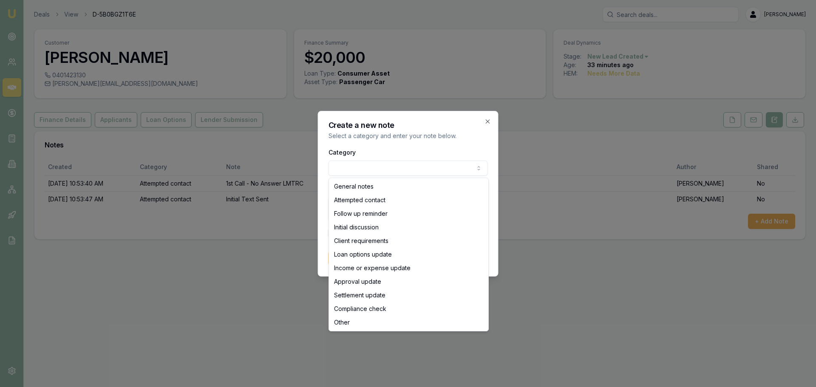
select select "ATTEMPTED_CONTACT"
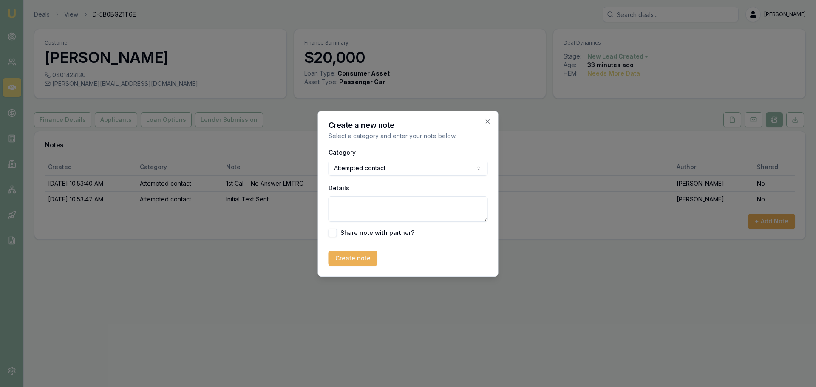
drag, startPoint x: 338, startPoint y: 215, endPoint x: 355, endPoint y: 215, distance: 17.4
click at [339, 214] on textarea "Details" at bounding box center [408, 209] width 159 height 26
paste textarea "Hi Henry, My name is Jack and I am a finance broker with Emu Money. We are in p…"
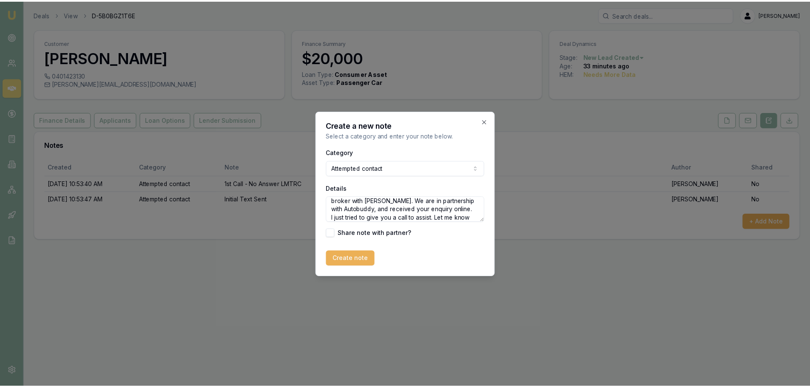
scroll to position [4, 0]
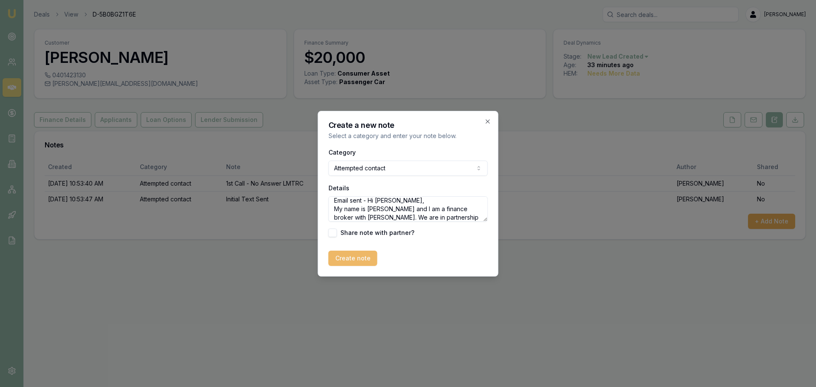
type textarea "Email sent - Hi Henry, My name is Jack and I am a finance broker with Emu Money…"
click at [363, 258] on button "Create note" at bounding box center [353, 258] width 49 height 15
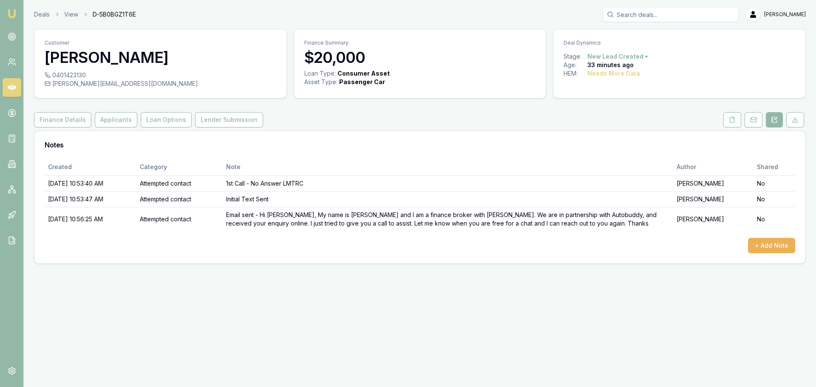
click at [267, 284] on div "Emu Broker Deals View D-5B0BGZ1T6E Jack Armstrong Toggle Menu Customer Henry Pe…" at bounding box center [408, 193] width 816 height 387
click at [44, 18] on link "Deals" at bounding box center [42, 14] width 16 height 9
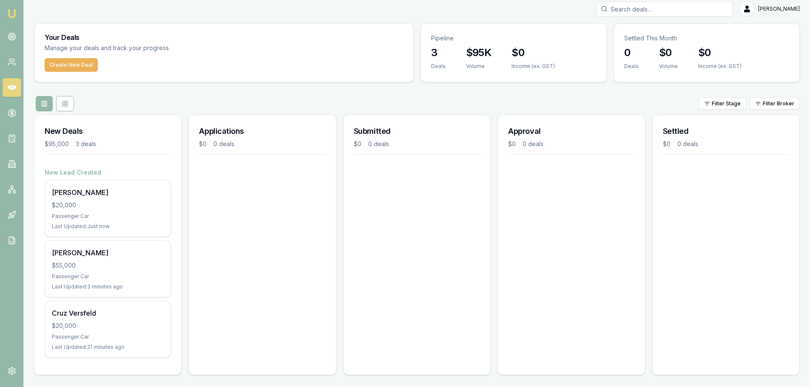
scroll to position [7, 0]
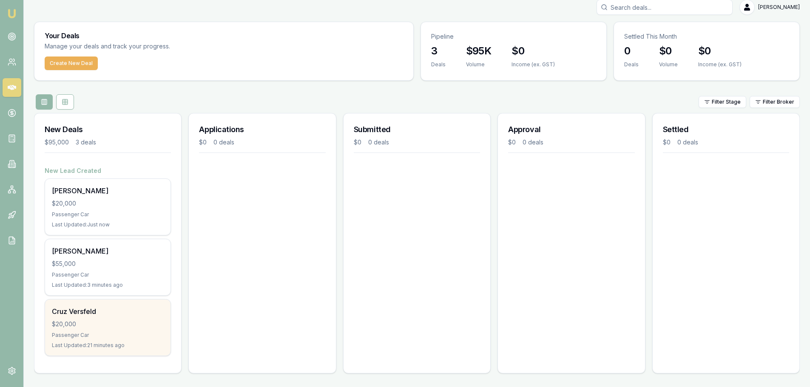
click at [119, 334] on div "Passenger Car" at bounding box center [108, 335] width 112 height 7
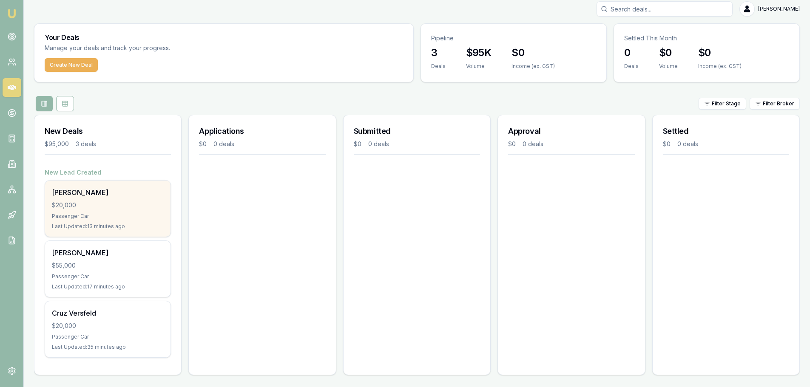
scroll to position [7, 0]
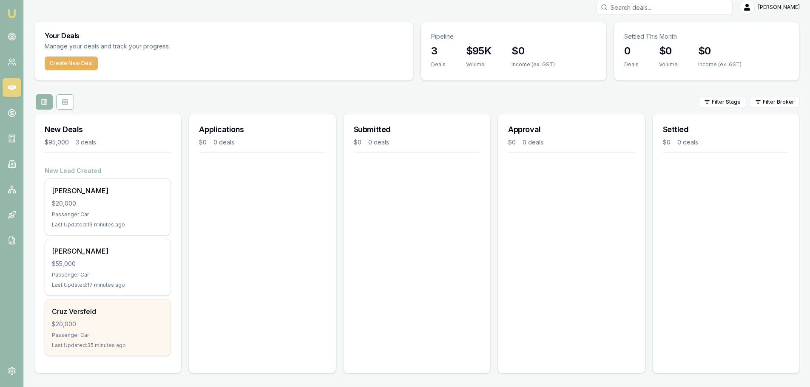
click at [111, 324] on div "$20,000" at bounding box center [108, 324] width 112 height 9
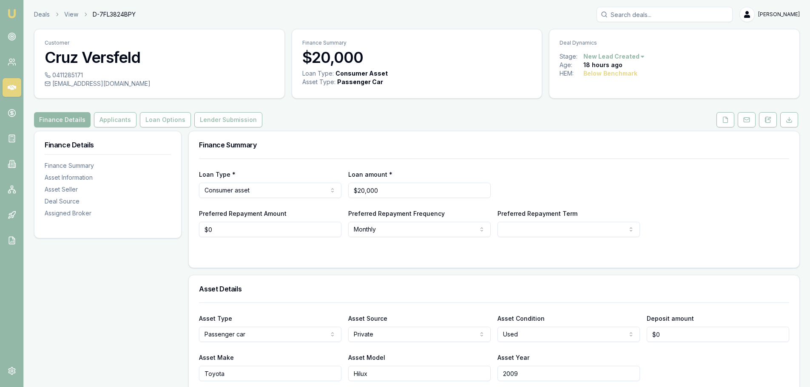
click at [464, 134] on div "Finance Summary" at bounding box center [494, 144] width 610 height 27
